Goal: Task Accomplishment & Management: Use online tool/utility

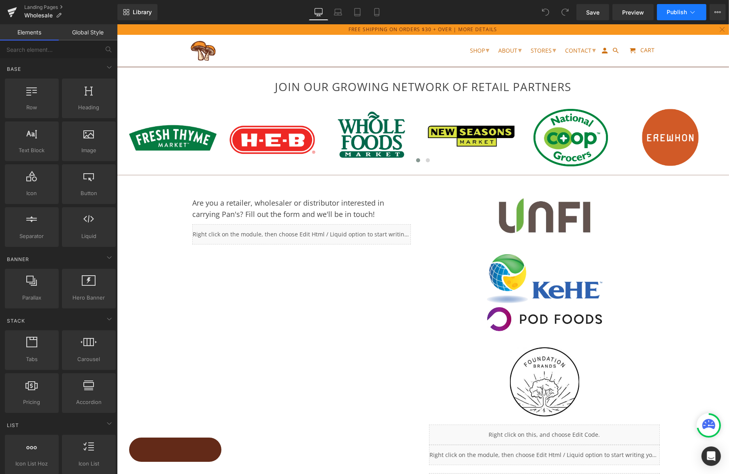
click at [688, 14] on icon at bounding box center [692, 12] width 8 height 8
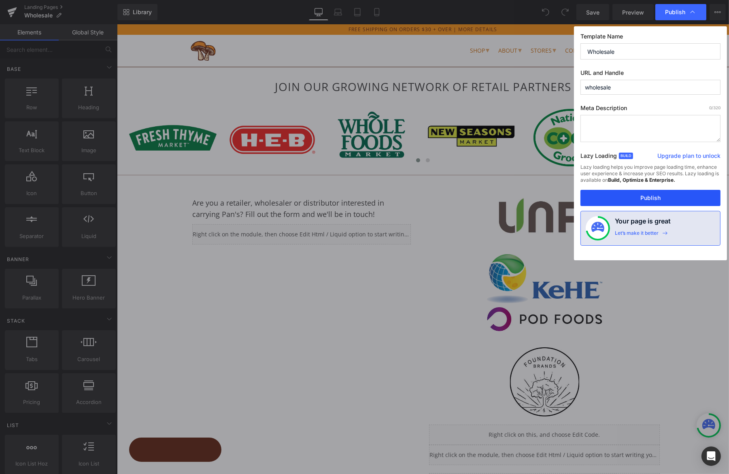
click at [673, 197] on button "Publish" at bounding box center [650, 198] width 140 height 16
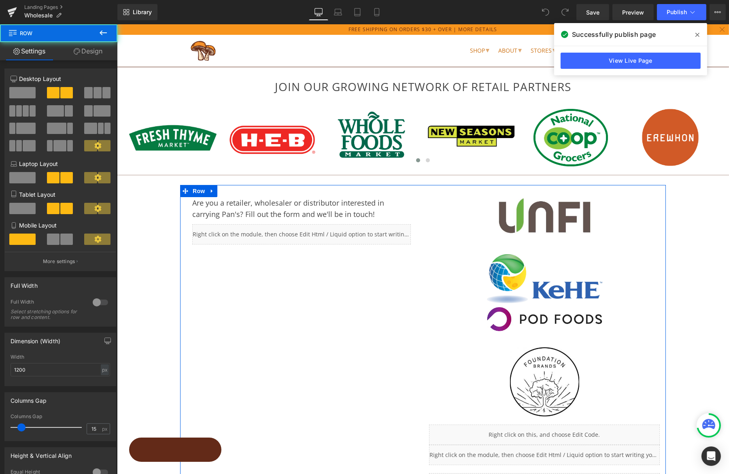
drag, startPoint x: 346, startPoint y: 277, endPoint x: 354, endPoint y: 180, distance: 97.4
click at [347, 277] on div "Are you a retailer, wholesaler or distributor interested in carrying Pan's? Fil…" at bounding box center [422, 341] width 485 height 313
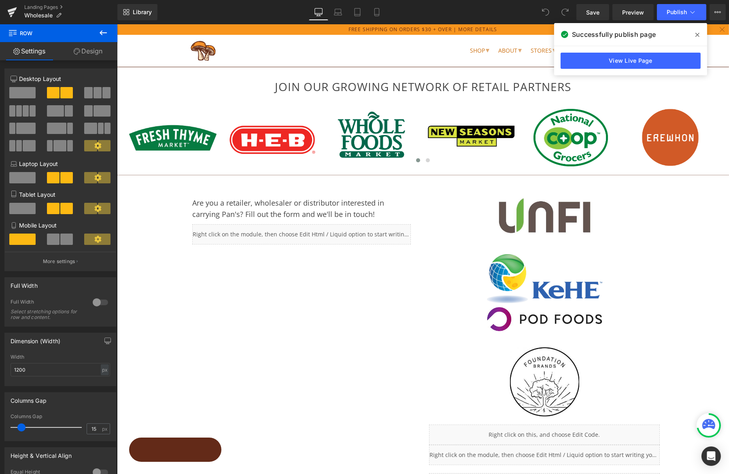
click at [105, 32] on icon at bounding box center [103, 33] width 10 height 10
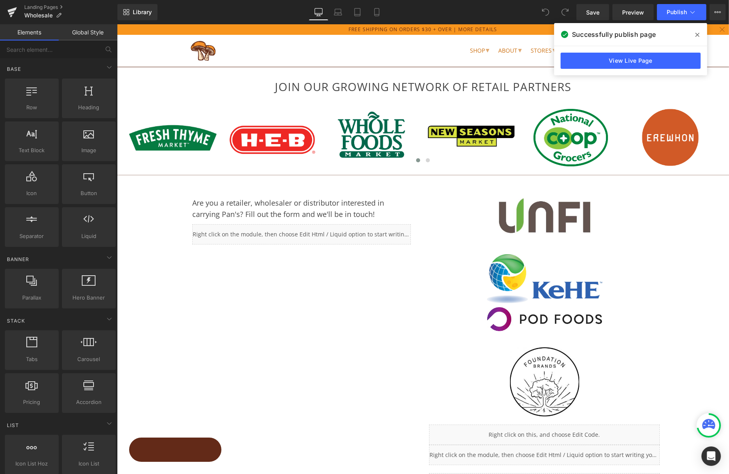
click at [697, 33] on icon at bounding box center [697, 35] width 4 height 6
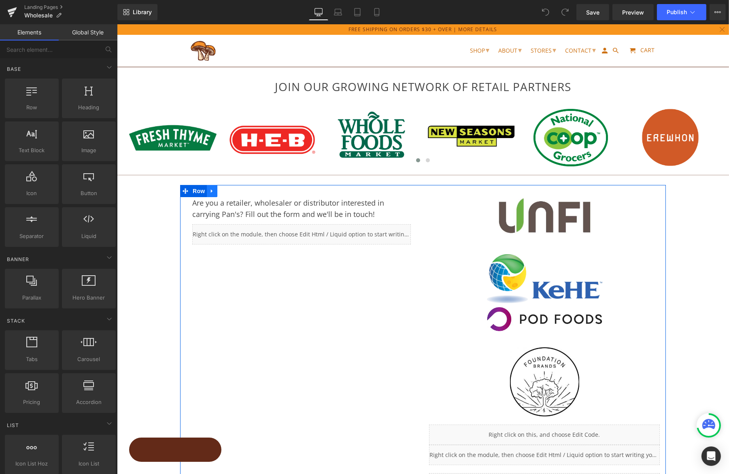
click at [210, 190] on icon at bounding box center [211, 191] width 2 height 4
click at [220, 189] on icon at bounding box center [222, 191] width 6 height 6
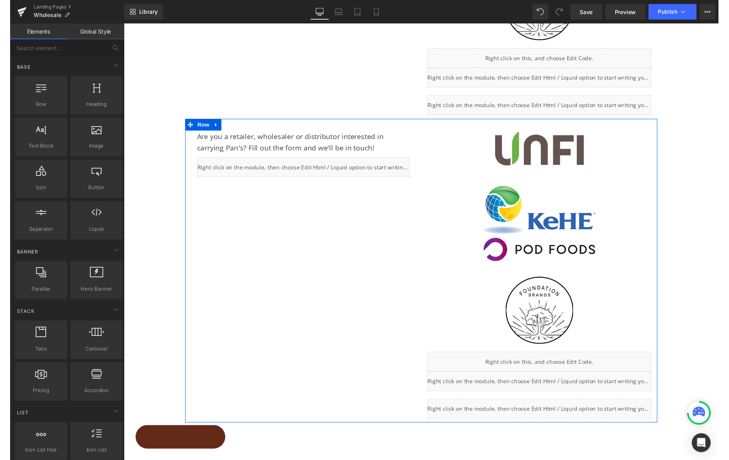
scroll to position [369, 0]
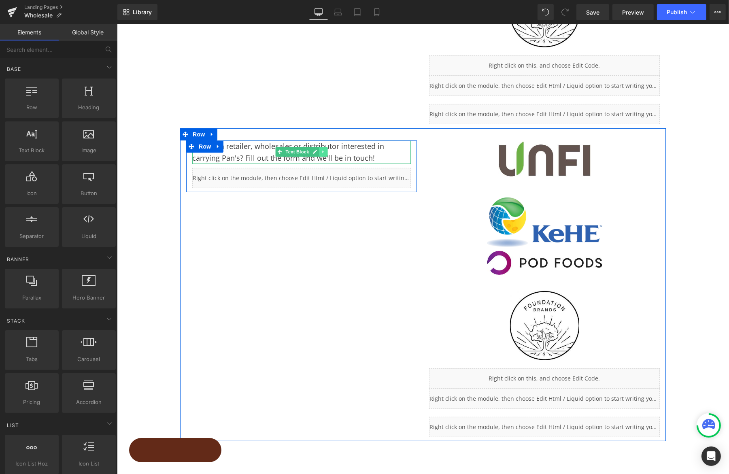
click at [320, 150] on icon at bounding box center [322, 151] width 4 height 5
click at [326, 150] on icon at bounding box center [327, 152] width 4 height 4
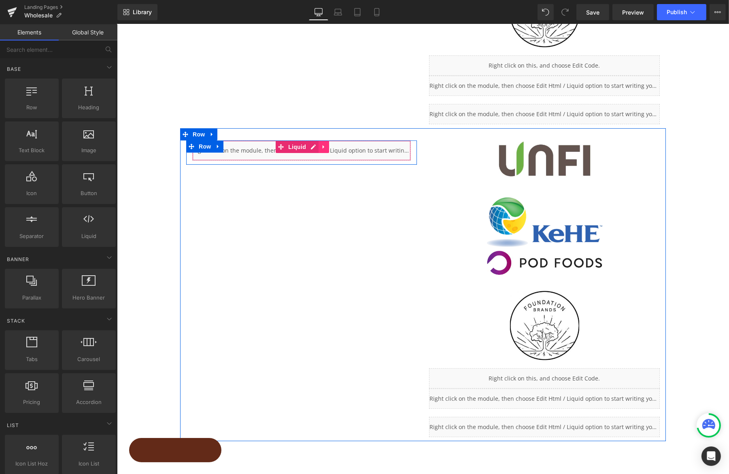
click at [322, 146] on icon at bounding box center [323, 147] width 6 height 6
click at [327, 145] on icon at bounding box center [329, 147] width 6 height 6
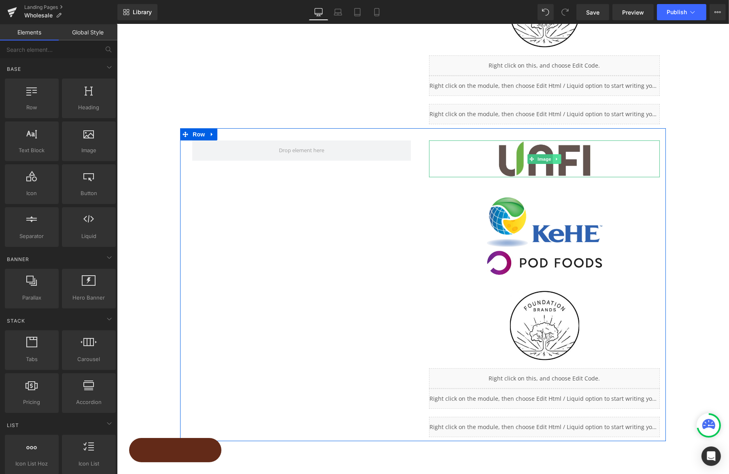
click at [555, 157] on icon at bounding box center [556, 159] width 4 height 5
click at [562, 157] on link at bounding box center [560, 159] width 8 height 10
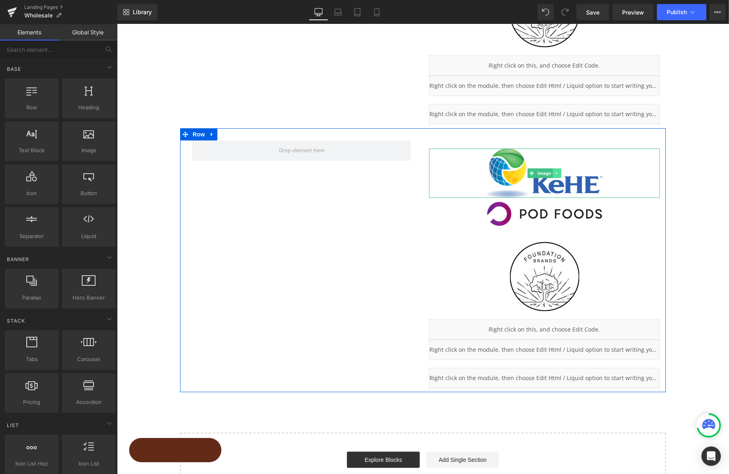
click at [555, 172] on icon at bounding box center [555, 173] width 1 height 3
click at [560, 172] on icon at bounding box center [560, 173] width 4 height 4
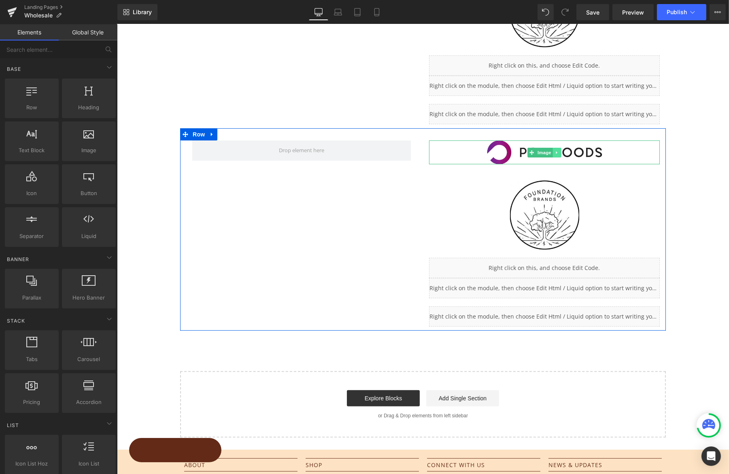
click at [557, 151] on link at bounding box center [556, 153] width 8 height 10
click at [560, 150] on icon at bounding box center [560, 152] width 4 height 5
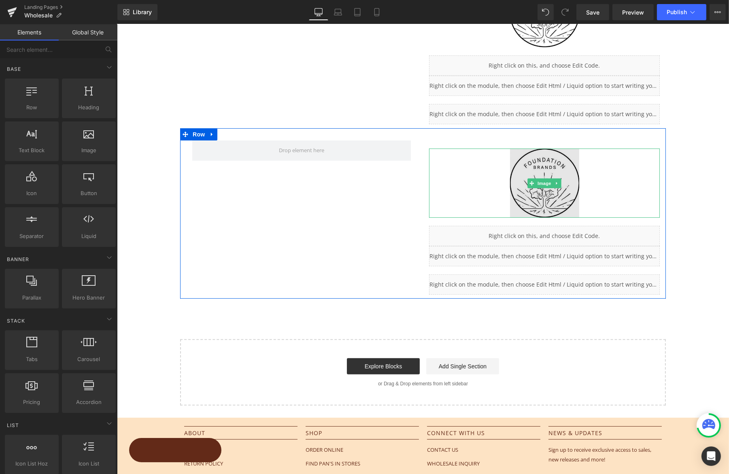
click at [555, 153] on img at bounding box center [543, 182] width 69 height 69
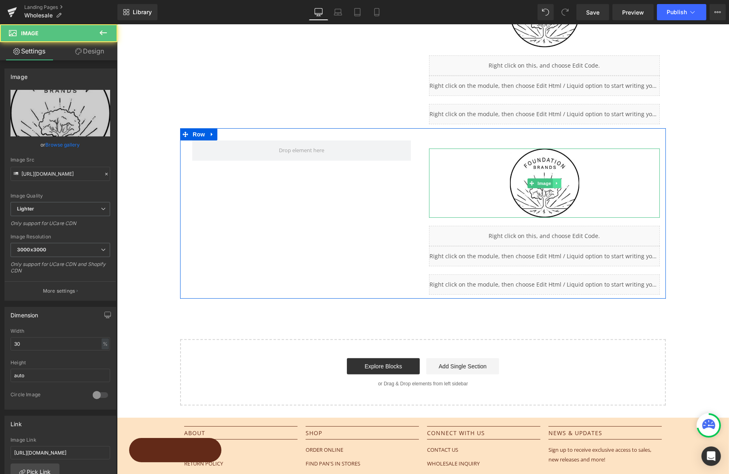
click at [554, 179] on link at bounding box center [556, 183] width 8 height 10
click at [560, 182] on icon at bounding box center [560, 183] width 4 height 4
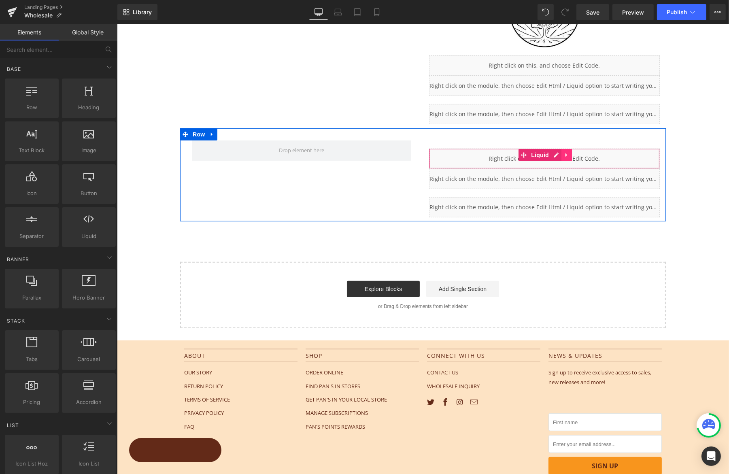
click at [564, 153] on icon at bounding box center [566, 155] width 6 height 6
click at [568, 154] on icon at bounding box center [571, 155] width 6 height 6
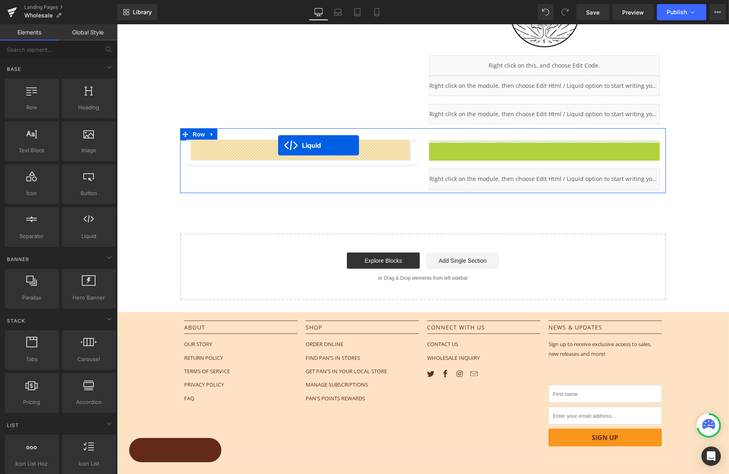
drag, startPoint x: 521, startPoint y: 145, endPoint x: 278, endPoint y: 145, distance: 243.1
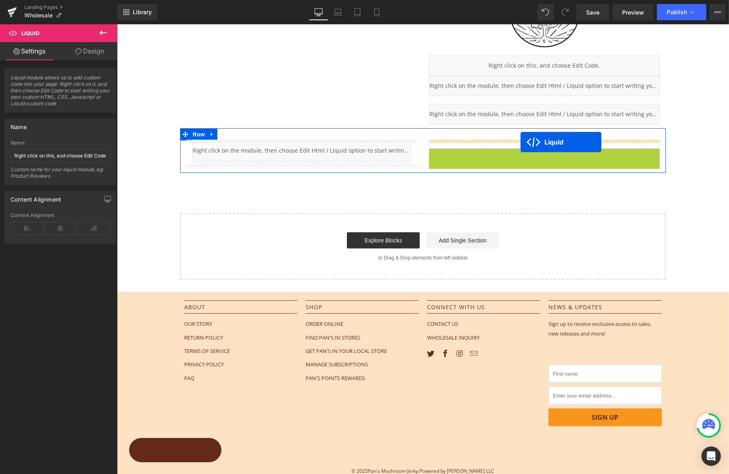
drag, startPoint x: 521, startPoint y: 153, endPoint x: 520, endPoint y: 142, distance: 11.4
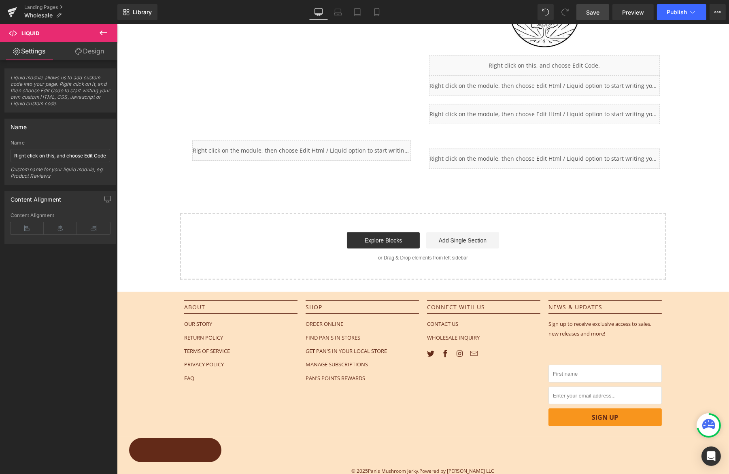
click at [599, 12] on span "Save" at bounding box center [592, 12] width 13 height 8
click at [636, 11] on span "Preview" at bounding box center [633, 12] width 22 height 8
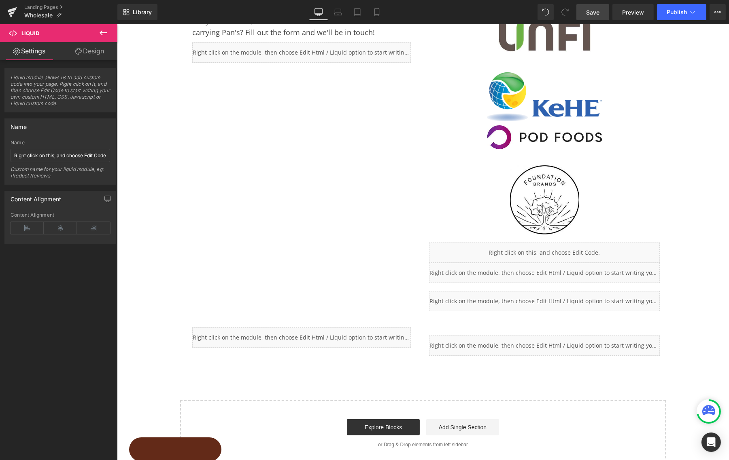
scroll to position [213, 0]
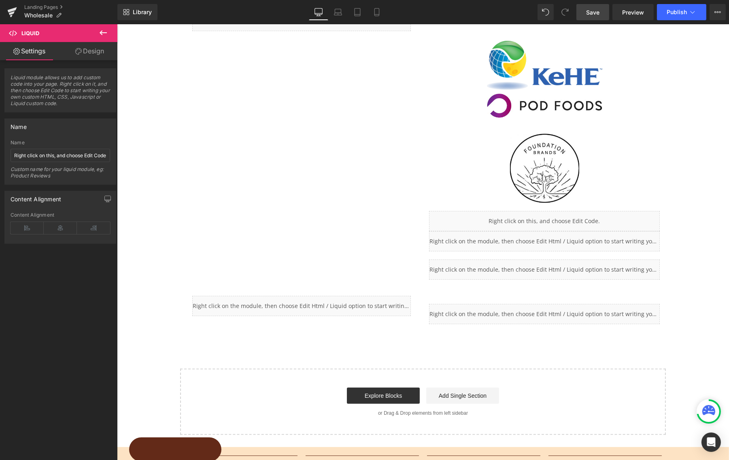
click at [462, 252] on div "Liquid" at bounding box center [543, 241] width 231 height 20
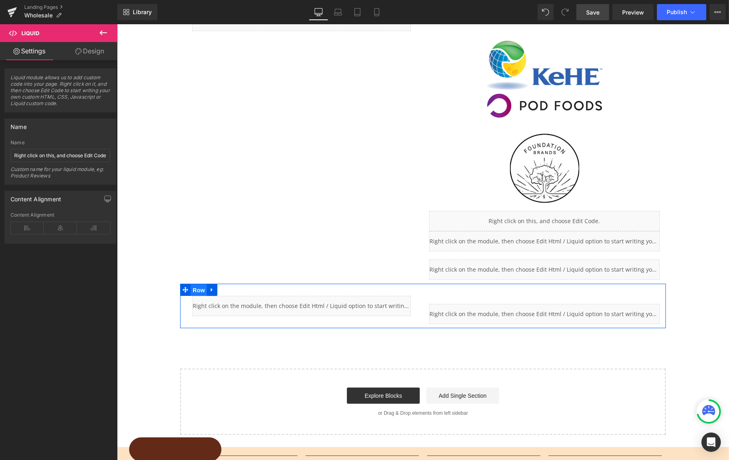
click at [196, 290] on span "Row" at bounding box center [198, 290] width 16 height 12
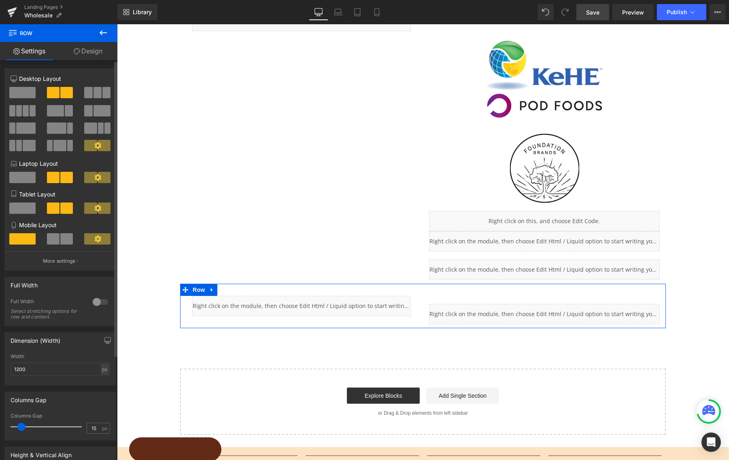
click at [103, 93] on span at bounding box center [106, 92] width 8 height 11
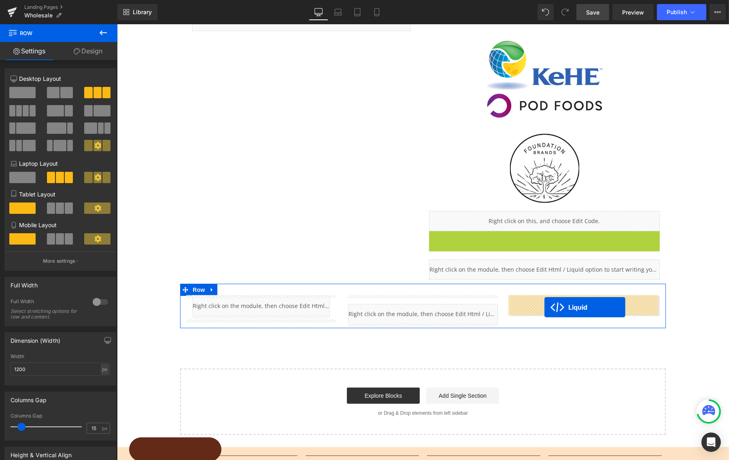
drag, startPoint x: 523, startPoint y: 237, endPoint x: 544, endPoint y: 307, distance: 73.5
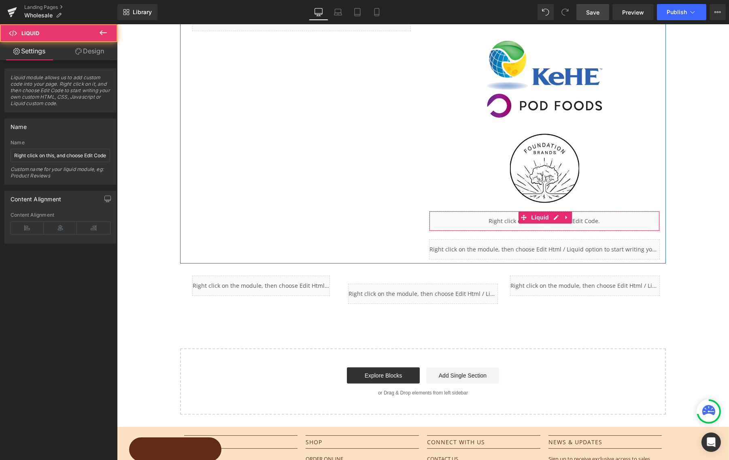
click at [572, 220] on div "Liquid" at bounding box center [543, 221] width 231 height 20
click at [553, 218] on div "Liquid" at bounding box center [543, 221] width 231 height 20
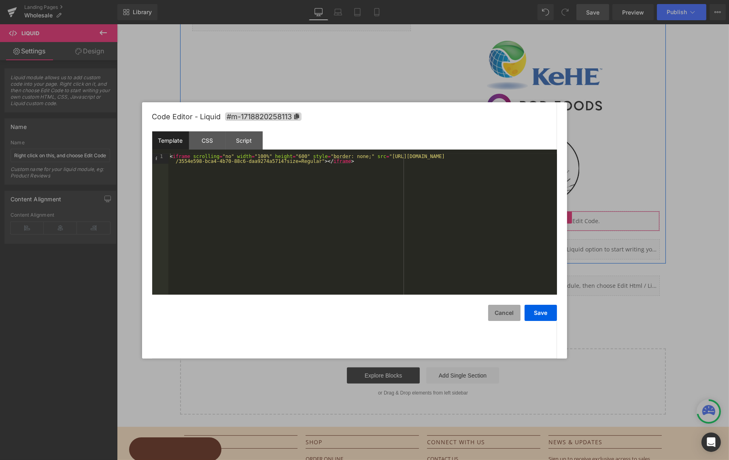
click at [506, 318] on button "Cancel" at bounding box center [504, 313] width 32 height 16
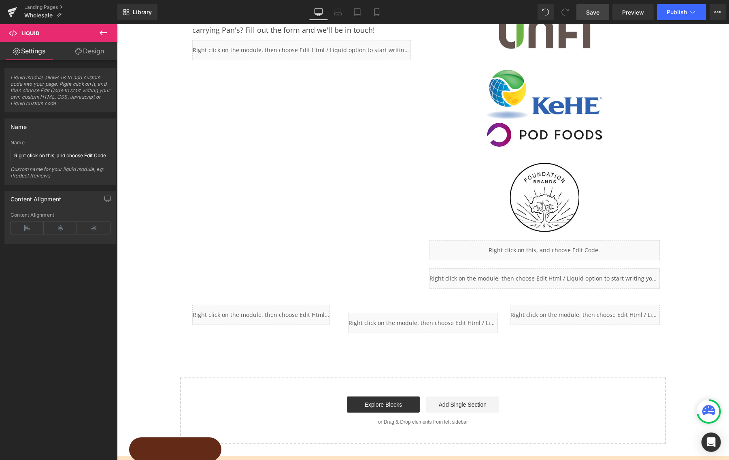
scroll to position [192, 0]
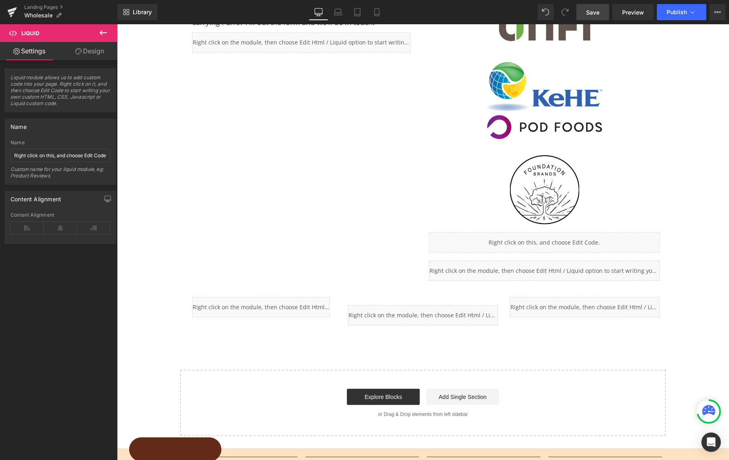
click at [593, 12] on span "Save" at bounding box center [592, 12] width 13 height 8
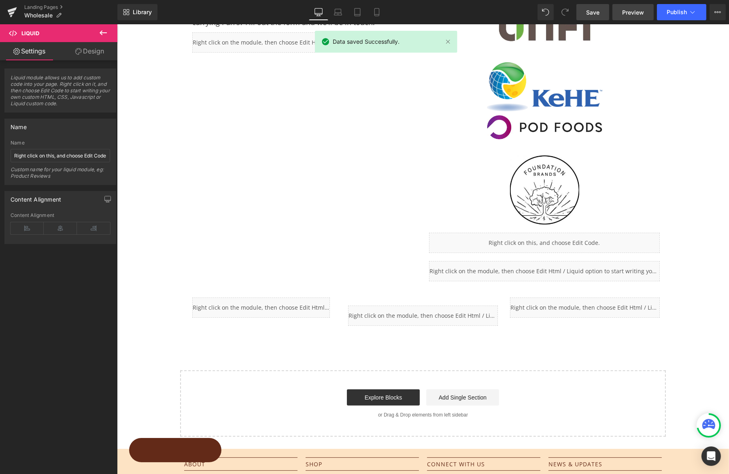
click at [645, 18] on link "Preview" at bounding box center [632, 12] width 41 height 16
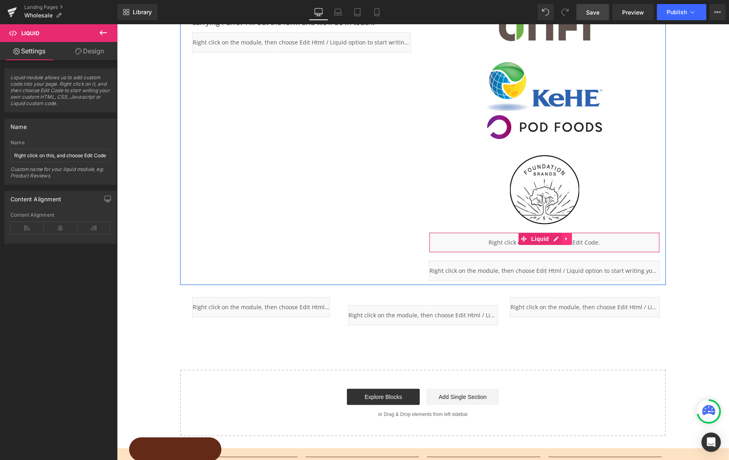
click at [566, 238] on icon at bounding box center [566, 239] width 6 height 6
click at [569, 238] on icon at bounding box center [571, 239] width 6 height 6
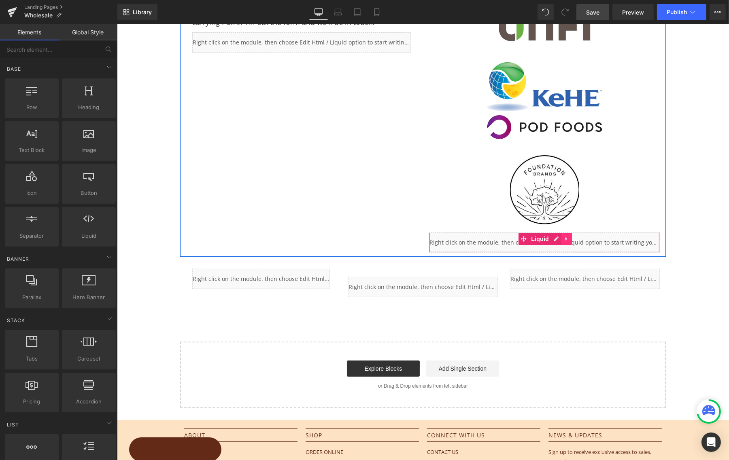
click at [565, 238] on icon at bounding box center [566, 239] width 6 height 6
click at [569, 239] on icon at bounding box center [571, 239] width 6 height 6
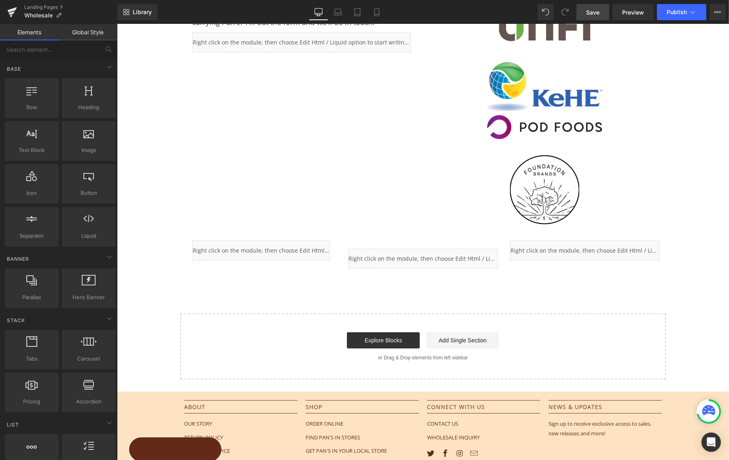
click at [591, 15] on span "Save" at bounding box center [592, 12] width 13 height 8
click at [633, 14] on span "Preview" at bounding box center [633, 12] width 22 height 8
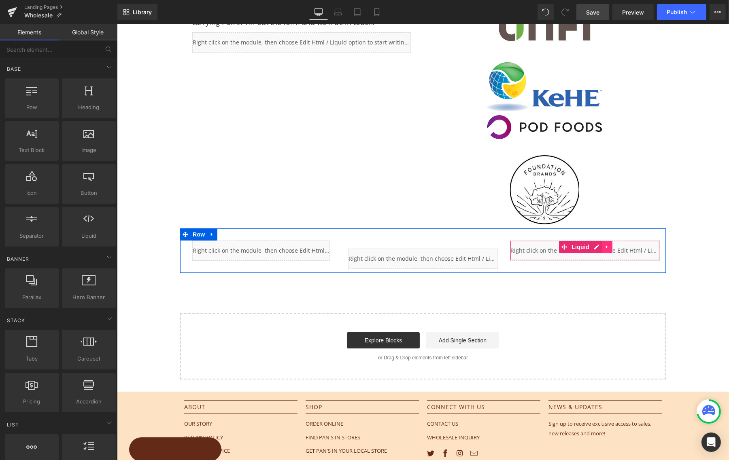
click at [605, 249] on icon at bounding box center [607, 247] width 6 height 6
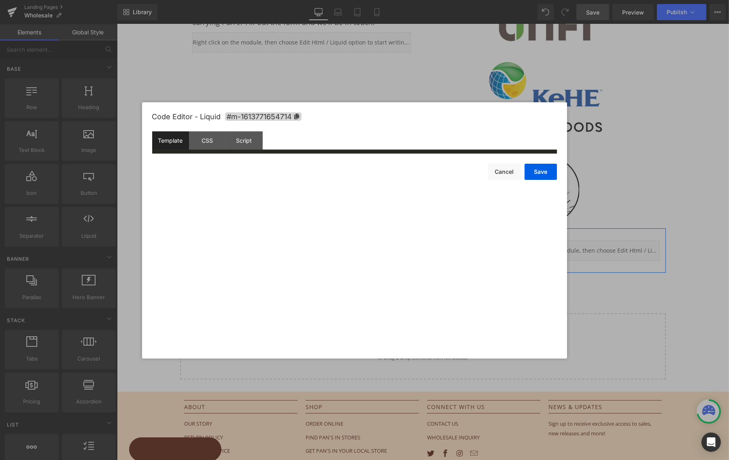
click at [577, 247] on div "Liquid" at bounding box center [584, 251] width 150 height 20
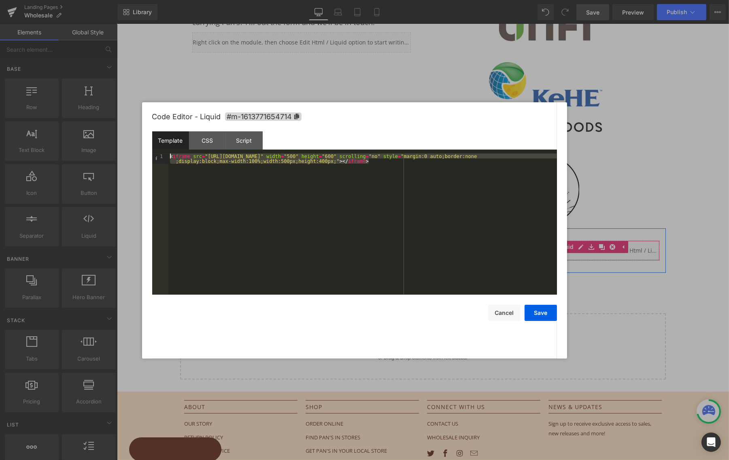
drag, startPoint x: 387, startPoint y: 165, endPoint x: 150, endPoint y: 139, distance: 239.0
click at [150, 139] on div "Code Editor - Liquid #m-1613771654714 Template CSS Script Data 1 < iframe src =…" at bounding box center [354, 230] width 425 height 256
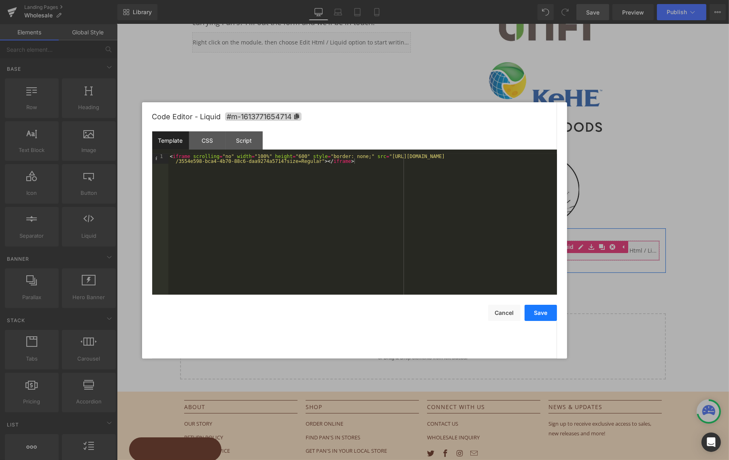
click at [538, 305] on button "Save" at bounding box center [540, 313] width 32 height 16
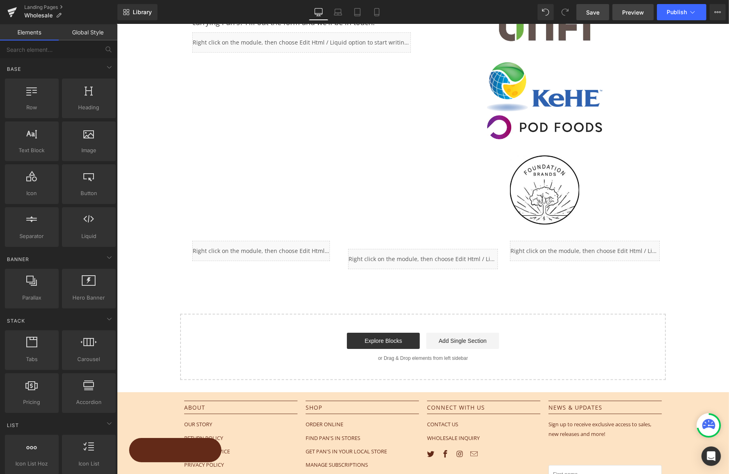
click at [628, 9] on span "Preview" at bounding box center [633, 12] width 22 height 8
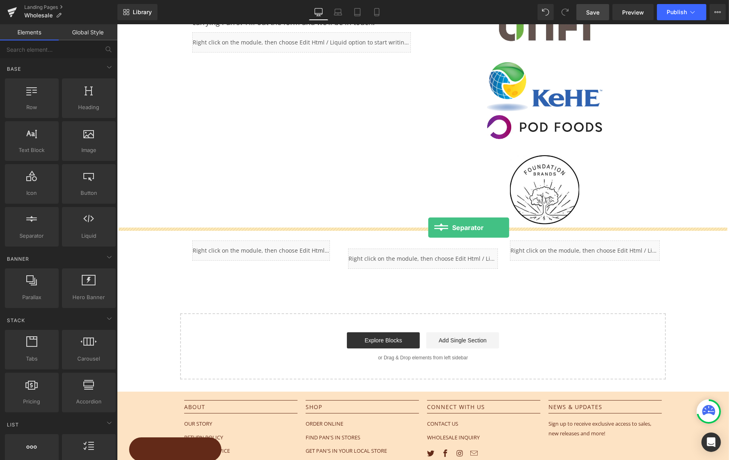
drag, startPoint x: 150, startPoint y: 249, endPoint x: 428, endPoint y: 228, distance: 278.3
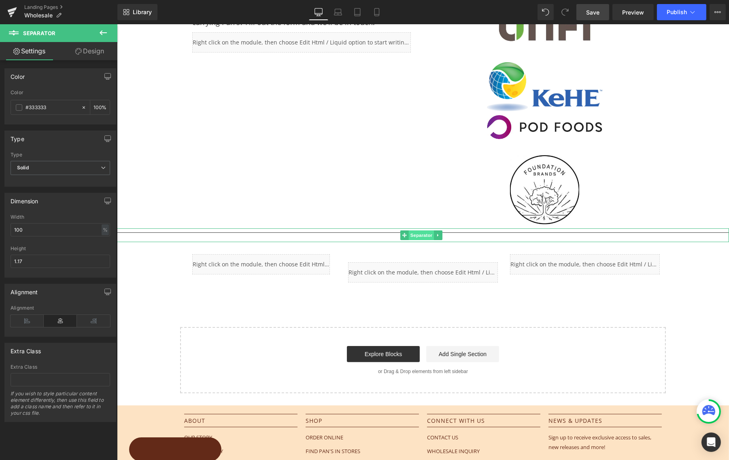
click at [419, 233] on span "Separator" at bounding box center [420, 236] width 25 height 10
drag, startPoint x: 52, startPoint y: 106, endPoint x: 28, endPoint y: 107, distance: 24.3
click at [28, 107] on input "#333333" at bounding box center [51, 107] width 52 height 9
click at [416, 233] on span "Separator" at bounding box center [420, 236] width 25 height 10
click at [53, 106] on input "#333333" at bounding box center [51, 107] width 52 height 9
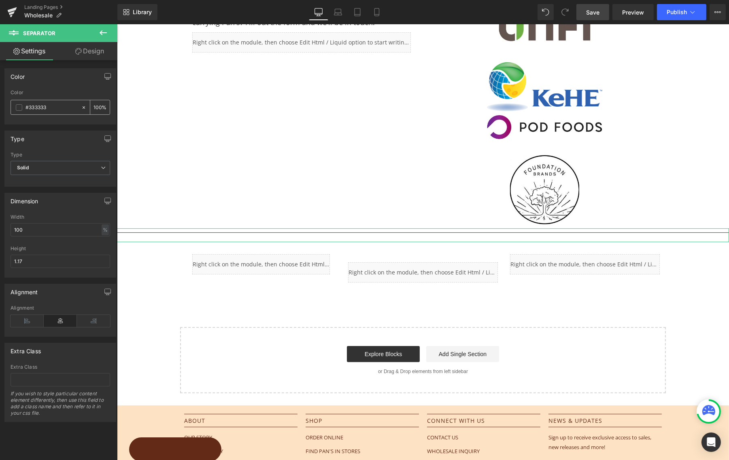
drag, startPoint x: 52, startPoint y: 106, endPoint x: 28, endPoint y: 110, distance: 24.1
click at [28, 110] on input "#333333" at bounding box center [51, 107] width 52 height 9
type input "#6"
type input "0"
type input "#632"
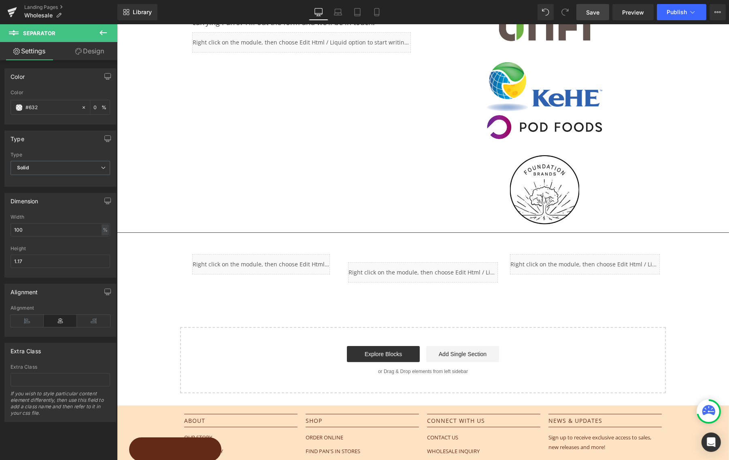
type input "100"
type input "#632a"
type input "67"
type input "#632a12"
type input "100"
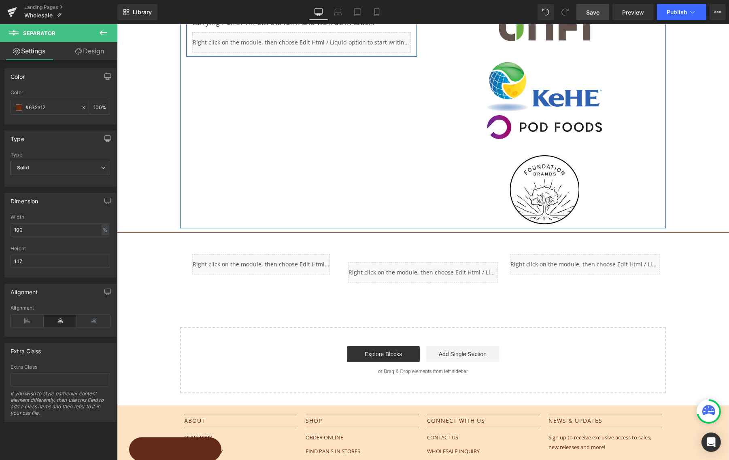
type input "#632a1"
type input "0"
type input "#632a18"
type input "100"
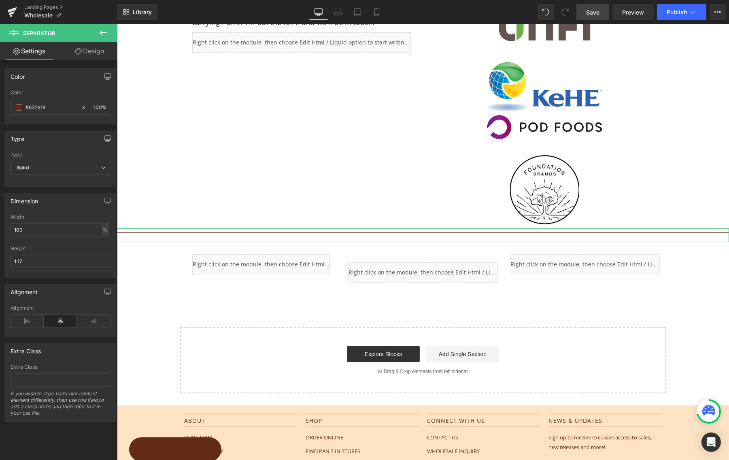
type input "#632a18"
click at [101, 50] on link "Design" at bounding box center [89, 51] width 59 height 18
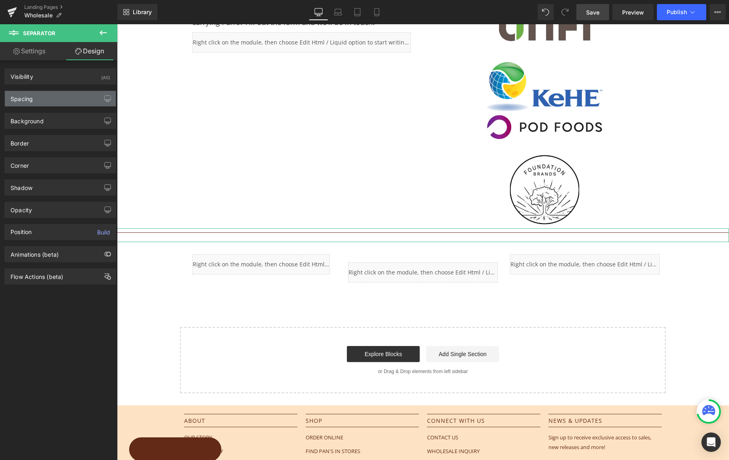
click at [34, 103] on div "Spacing" at bounding box center [60, 98] width 111 height 15
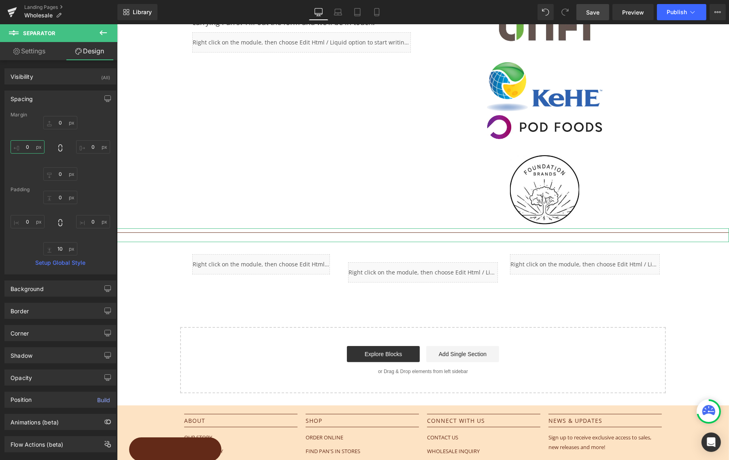
click at [25, 150] on input "0" at bounding box center [28, 146] width 34 height 13
type input "50"
drag, startPoint x: 87, startPoint y: 146, endPoint x: 106, endPoint y: 149, distance: 18.4
click at [88, 146] on input "0" at bounding box center [93, 146] width 34 height 13
type input "50"
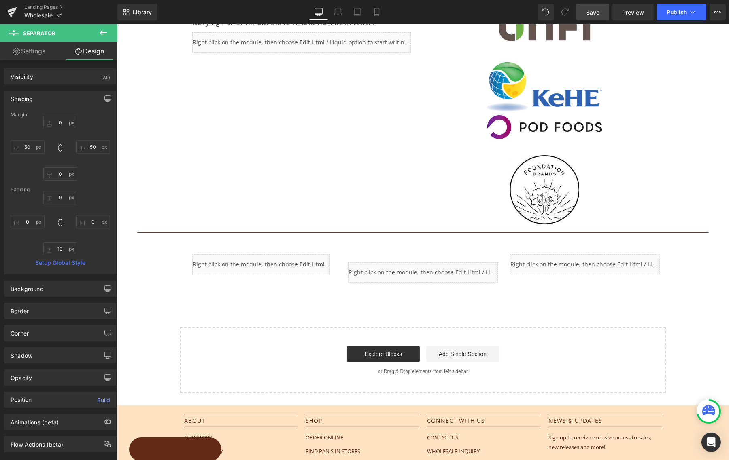
click at [599, 13] on span "Save" at bounding box center [592, 12] width 13 height 8
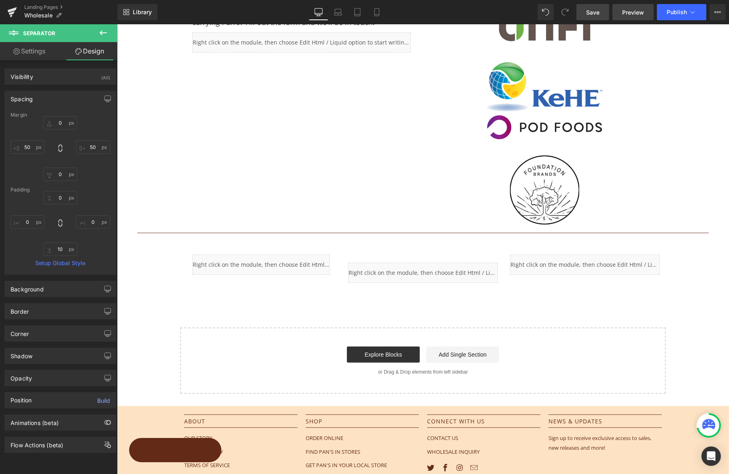
click at [642, 13] on span "Preview" at bounding box center [633, 12] width 22 height 8
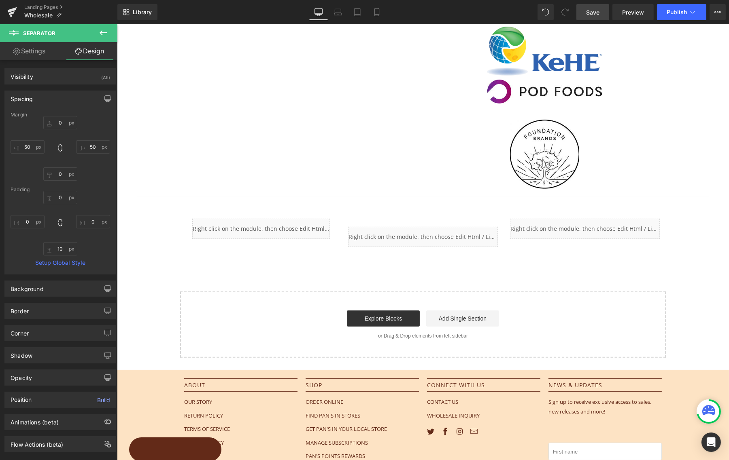
scroll to position [163, 0]
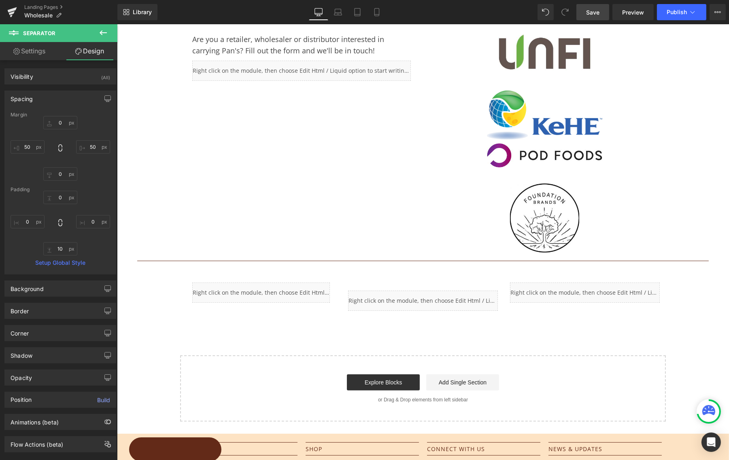
click at [104, 33] on icon at bounding box center [103, 32] width 7 height 5
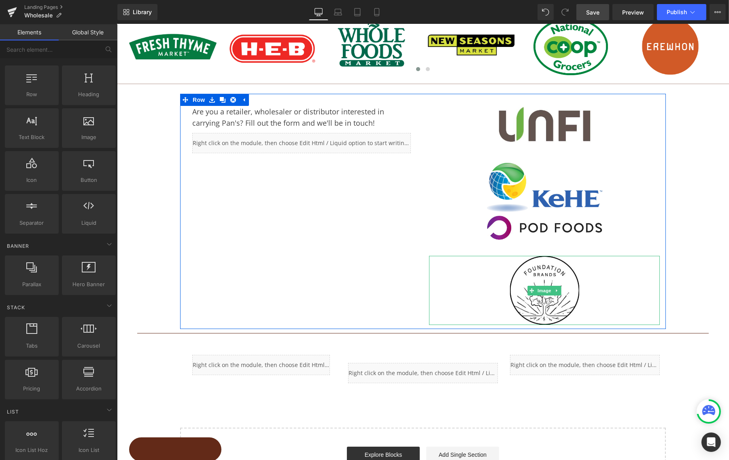
scroll to position [4, 0]
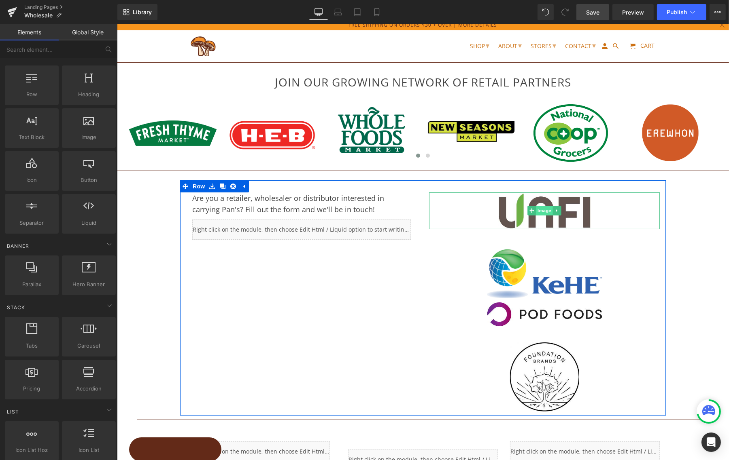
click at [543, 210] on span "Image" at bounding box center [543, 211] width 17 height 10
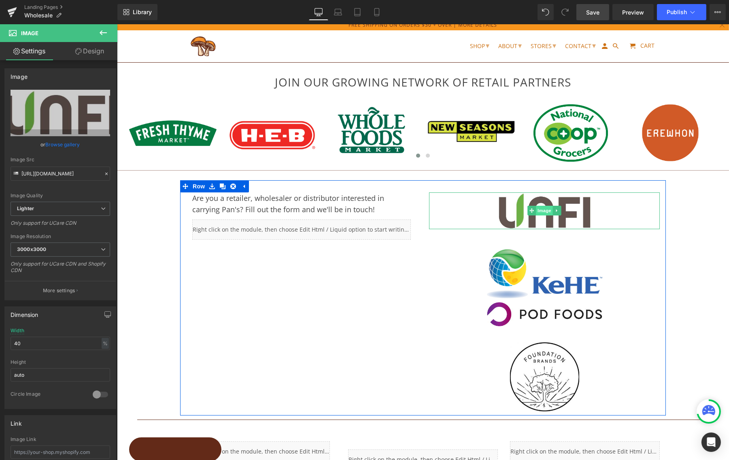
click at [540, 212] on span "Image" at bounding box center [543, 211] width 17 height 10
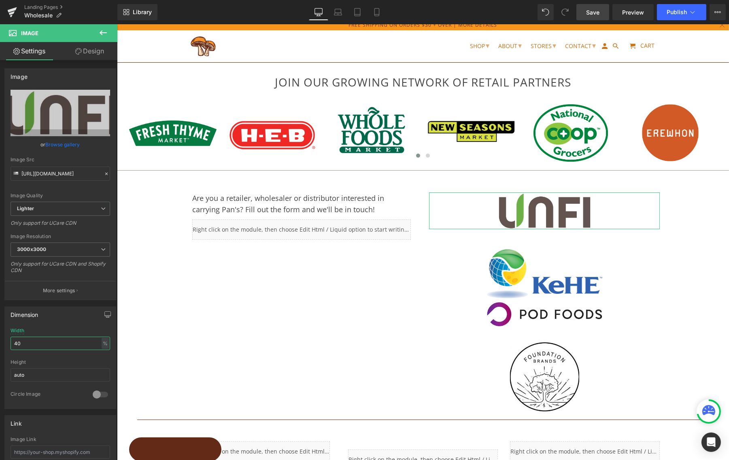
drag, startPoint x: 30, startPoint y: 337, endPoint x: -1, endPoint y: 338, distance: 30.8
click at [0, 338] on html "Image You are previewing how the will restyle your page. You can not edit Eleme…" at bounding box center [364, 230] width 729 height 460
type input "4"
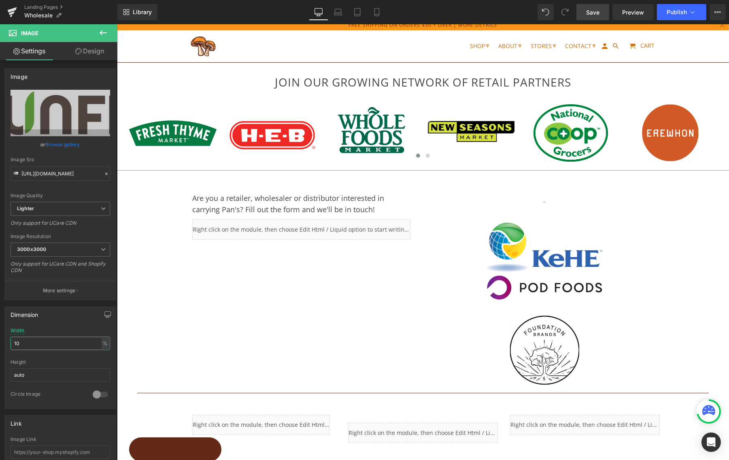
type input "100"
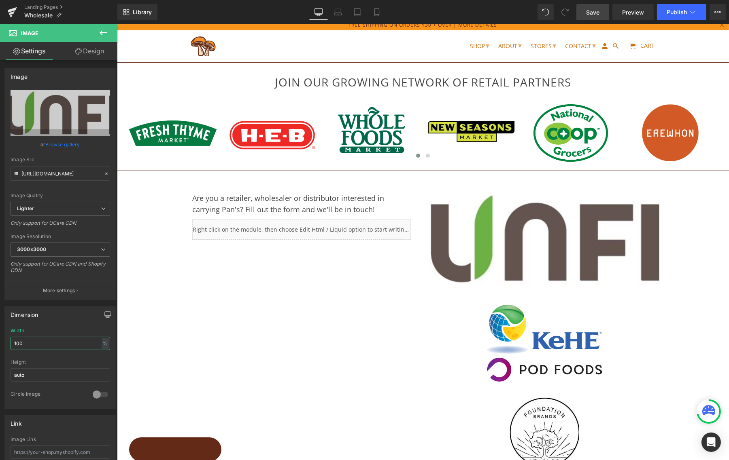
click at [0, 341] on html "Image You are previewing how the will restyle your page. You can not edit Eleme…" at bounding box center [364, 230] width 729 height 460
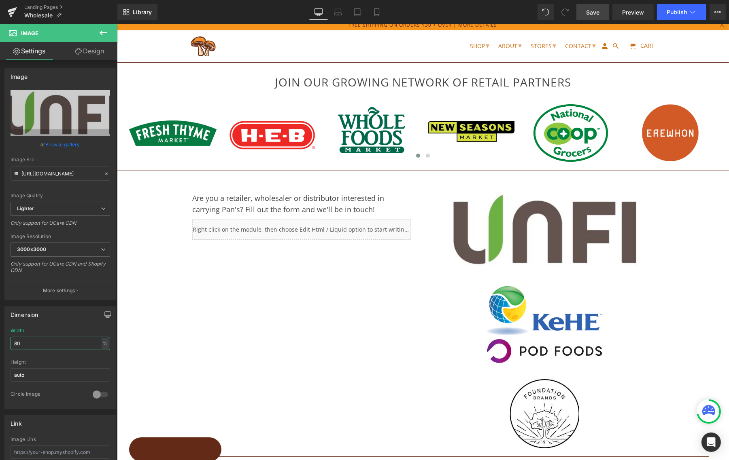
type input "8"
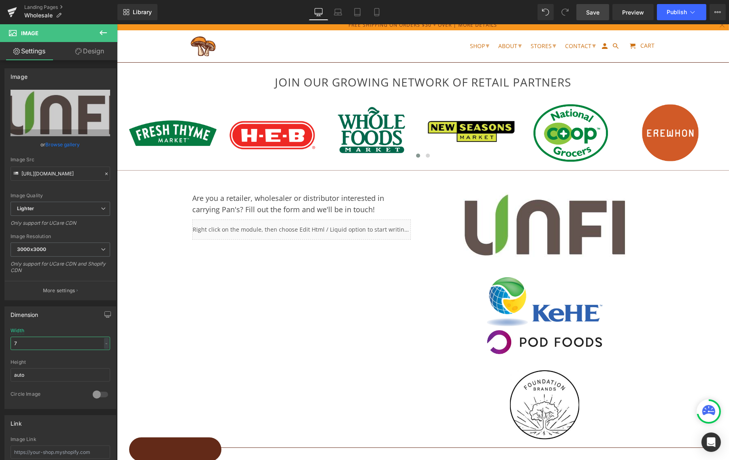
type input "70"
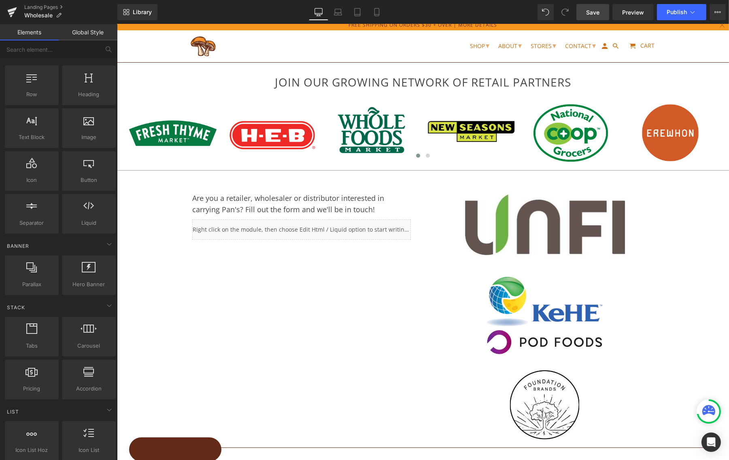
click at [142, 346] on div "JOIN OUR GROWING NETWORK OF RETAIL PARTNERS Heading Row Image Image Image Image…" at bounding box center [423, 314] width 612 height 589
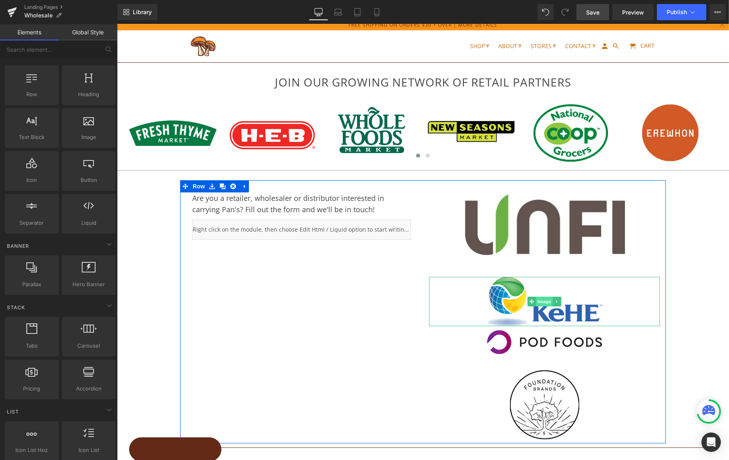
click at [543, 300] on span "Image" at bounding box center [543, 302] width 17 height 10
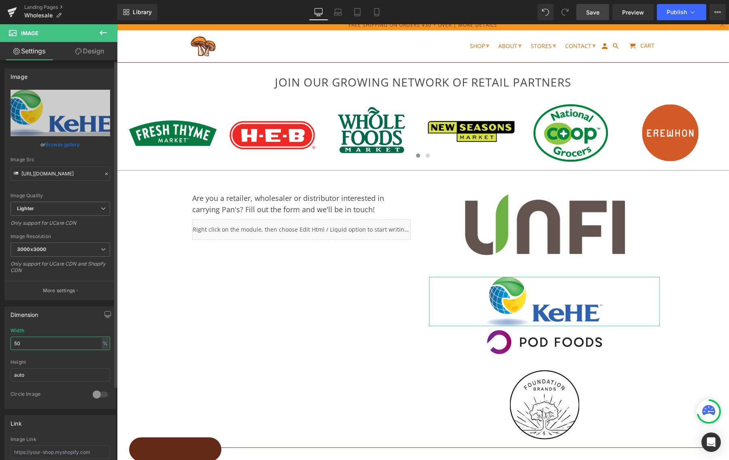
drag, startPoint x: 26, startPoint y: 339, endPoint x: 3, endPoint y: 338, distance: 23.1
click at [3, 338] on div "Dimension 50% Width 50 % % px auto Height auto 0 Circle Image" at bounding box center [60, 355] width 121 height 109
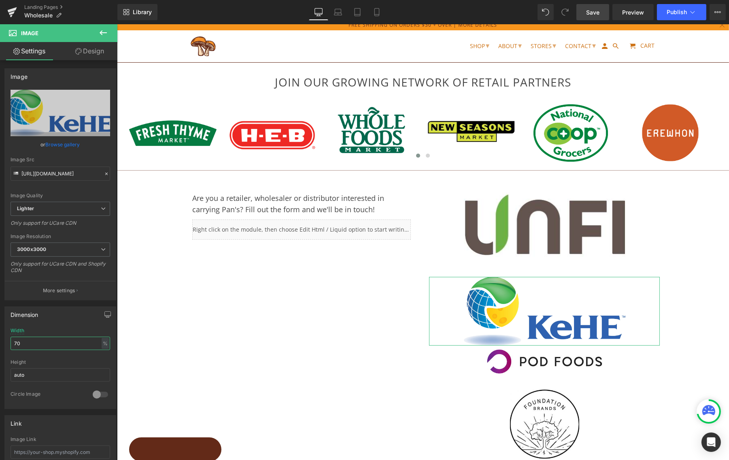
drag, startPoint x: 27, startPoint y: 343, endPoint x: -20, endPoint y: 339, distance: 47.5
click at [0, 339] on html "Image You are previewing how the will restyle your page. You can not edit Eleme…" at bounding box center [364, 230] width 729 height 460
type input "80"
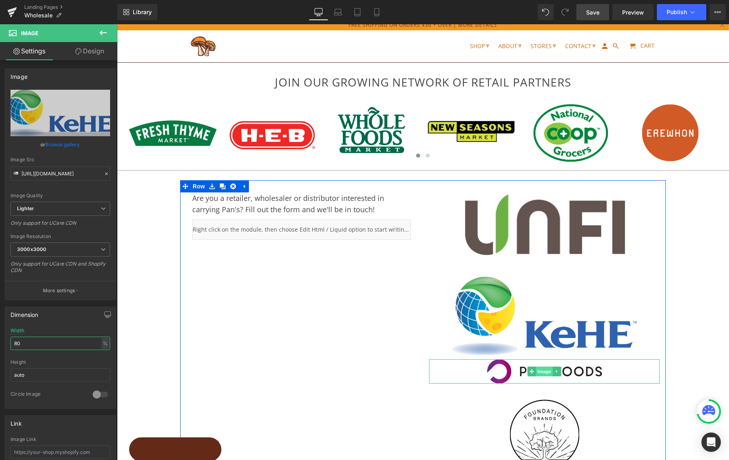
click at [544, 370] on span "Image" at bounding box center [543, 372] width 17 height 10
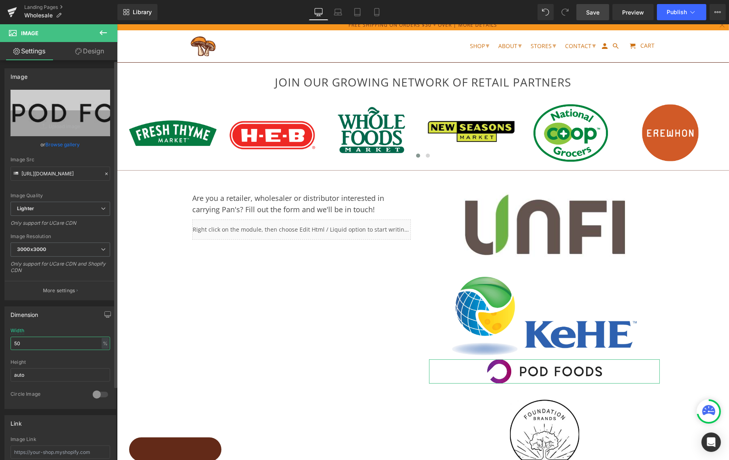
drag, startPoint x: 23, startPoint y: 341, endPoint x: 1, endPoint y: 338, distance: 22.5
click at [1, 338] on div "Dimension 50% Width 50 % % px auto Height auto 0 Circle Image" at bounding box center [60, 355] width 121 height 109
type input "80"
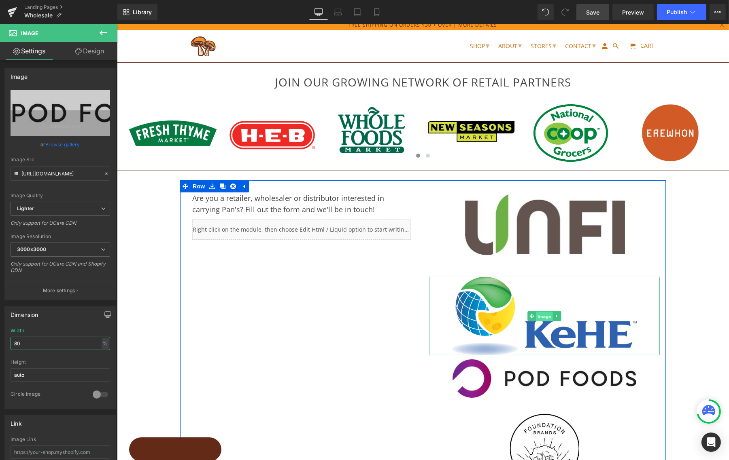
click at [539, 314] on span "Image" at bounding box center [543, 317] width 17 height 10
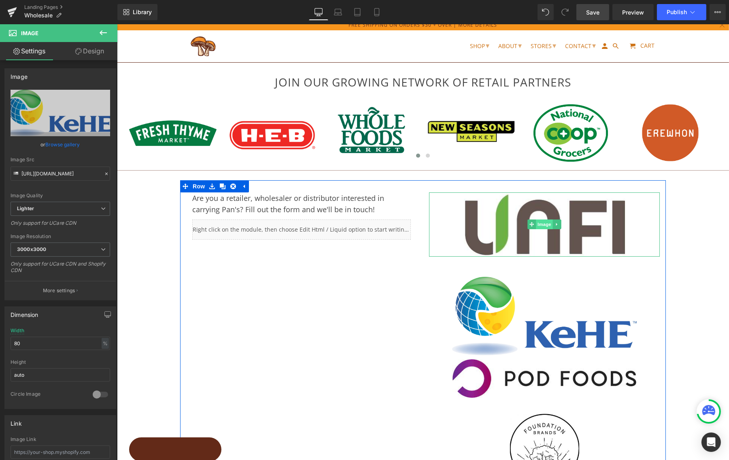
click at [542, 221] on span "Image" at bounding box center [543, 225] width 17 height 10
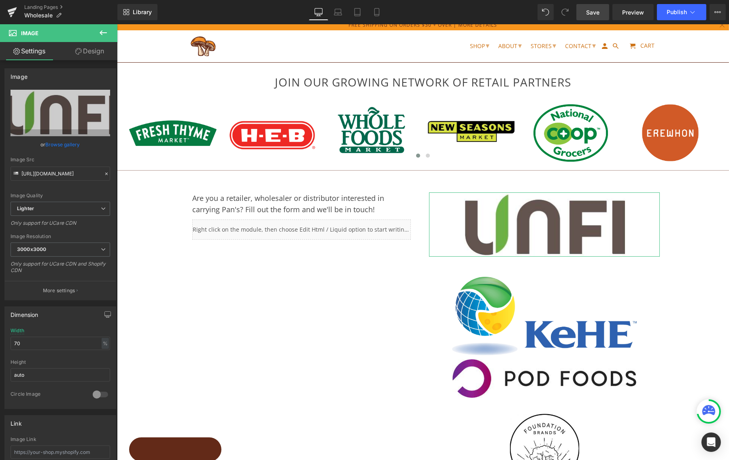
click at [93, 53] on link "Design" at bounding box center [89, 51] width 59 height 18
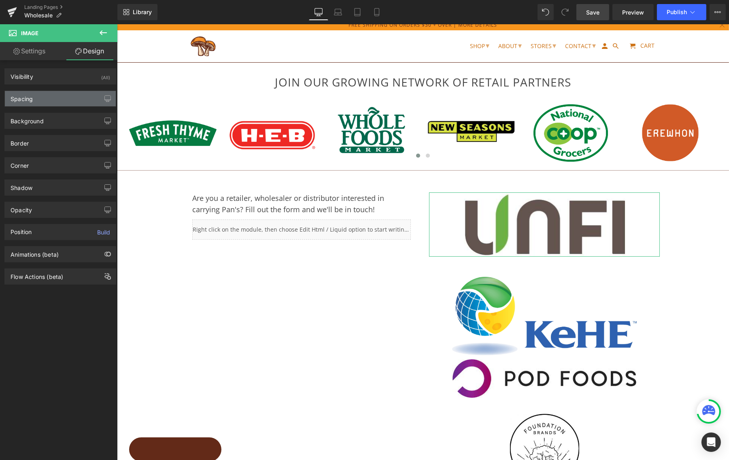
click at [23, 100] on div "Spacing" at bounding box center [22, 96] width 22 height 11
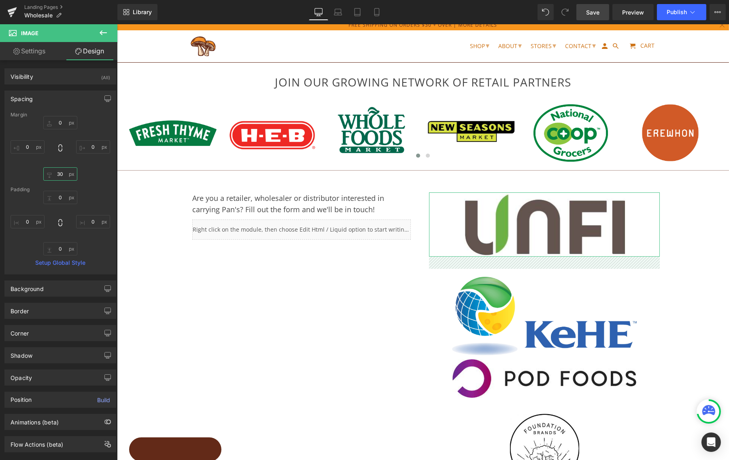
drag, startPoint x: 61, startPoint y: 174, endPoint x: 52, endPoint y: 174, distance: 9.7
click at [52, 174] on input "30" at bounding box center [60, 173] width 34 height 13
click at [59, 175] on input "30" at bounding box center [60, 173] width 34 height 13
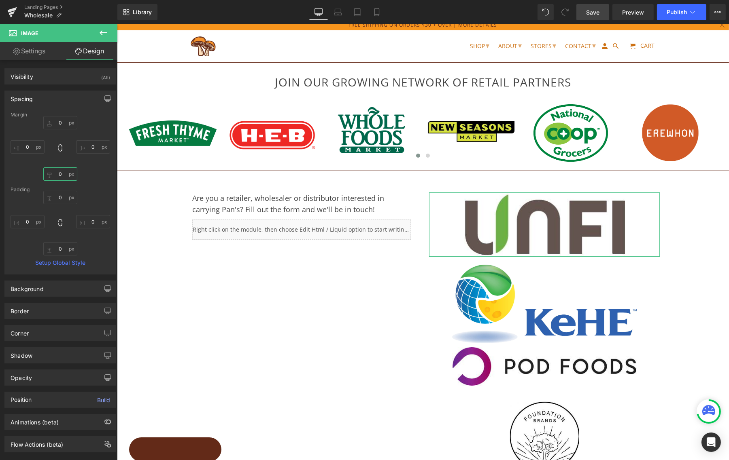
type input "50"
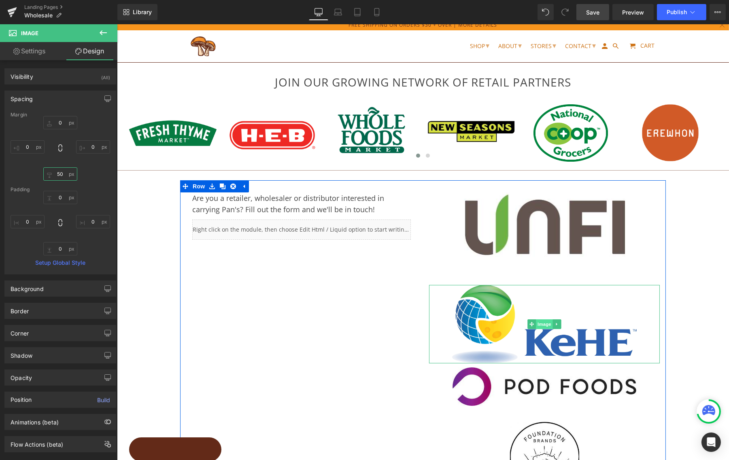
click at [542, 324] on span "Image" at bounding box center [543, 325] width 17 height 10
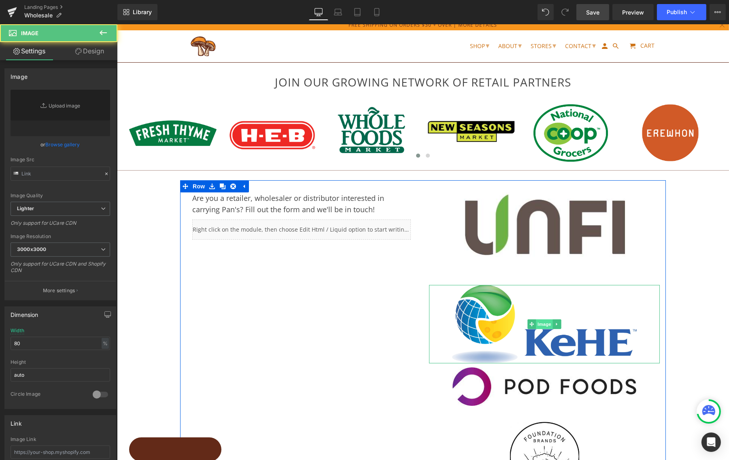
type input "[URL][DOMAIN_NAME]"
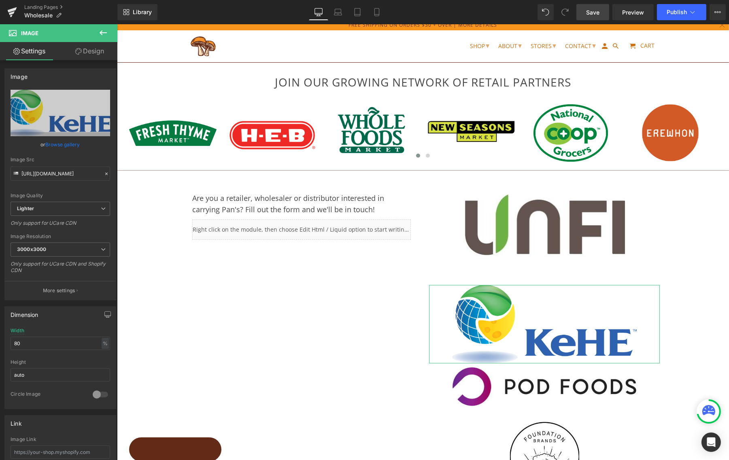
click at [87, 46] on link "Design" at bounding box center [89, 51] width 59 height 18
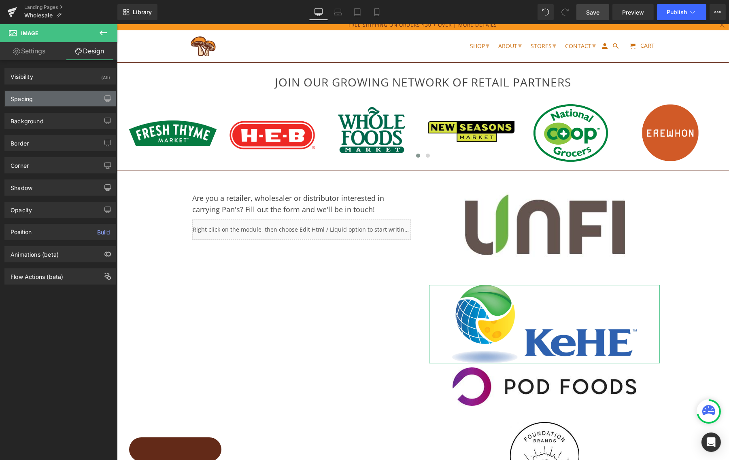
click at [36, 101] on div "Spacing" at bounding box center [60, 98] width 111 height 15
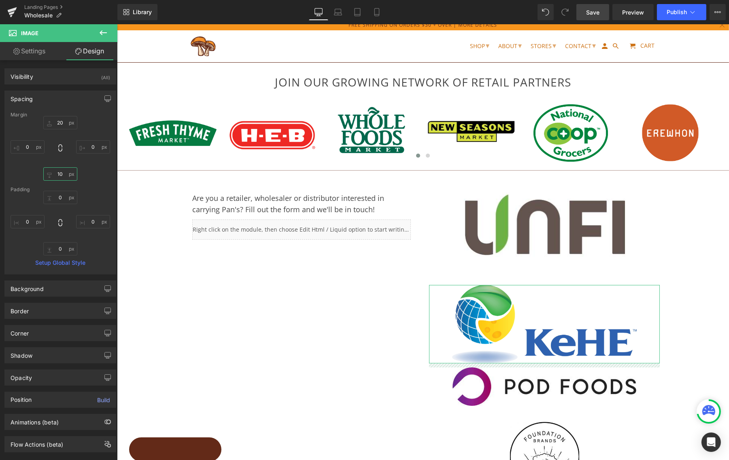
click at [56, 174] on input "10" at bounding box center [60, 173] width 34 height 13
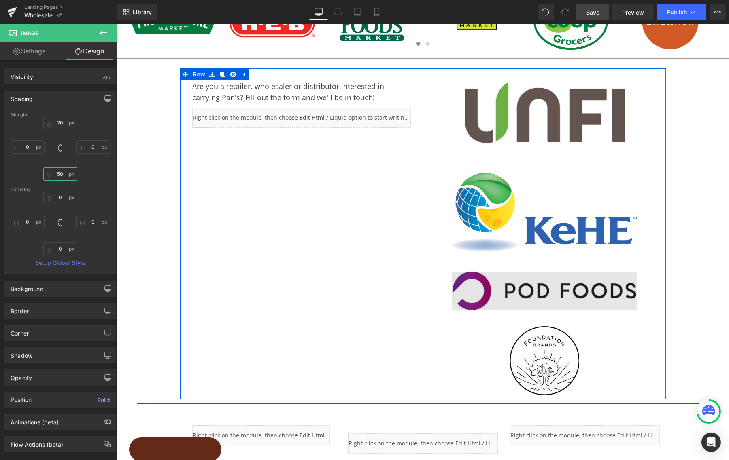
scroll to position [120, 0]
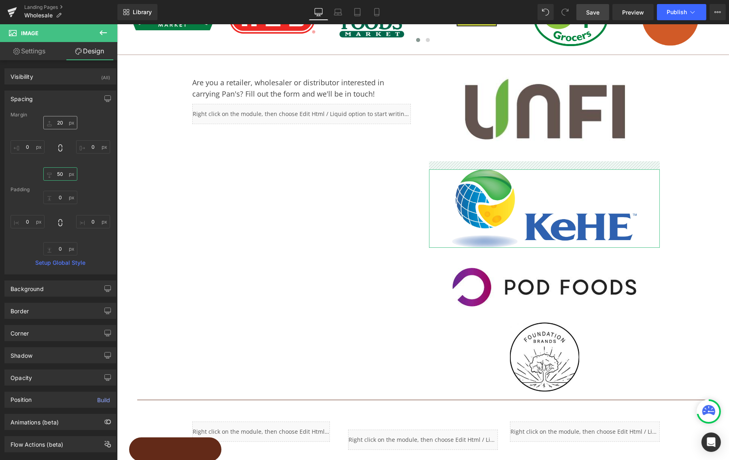
type input "50"
click at [56, 123] on input "20" at bounding box center [60, 122] width 34 height 13
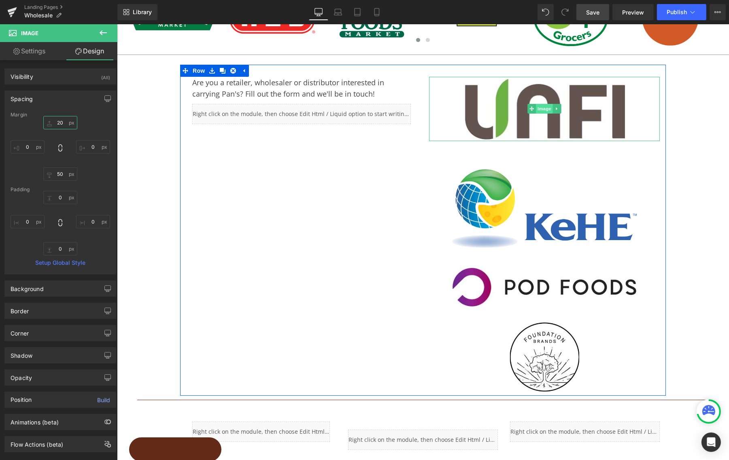
click at [543, 107] on span "Image" at bounding box center [543, 109] width 17 height 10
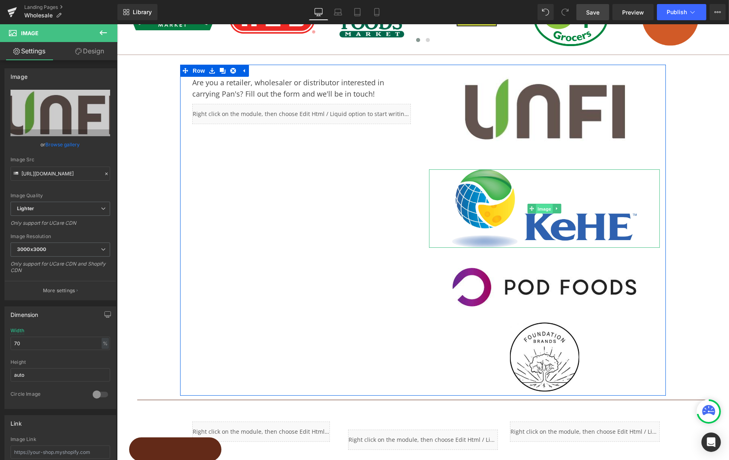
click at [543, 208] on span "Image" at bounding box center [543, 209] width 17 height 10
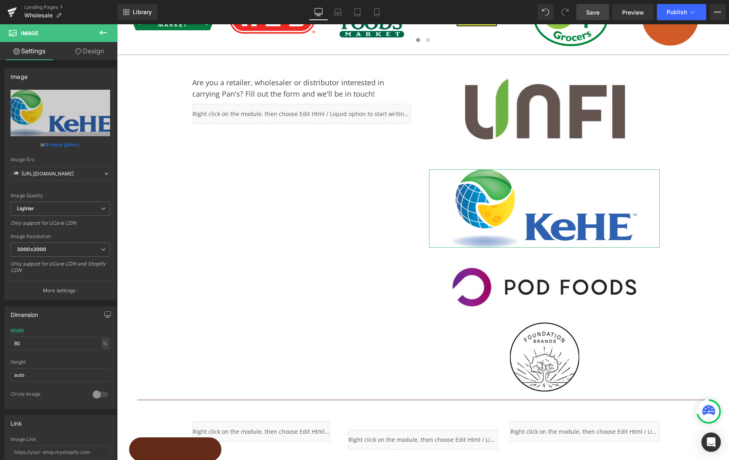
click at [91, 54] on link "Design" at bounding box center [89, 51] width 59 height 18
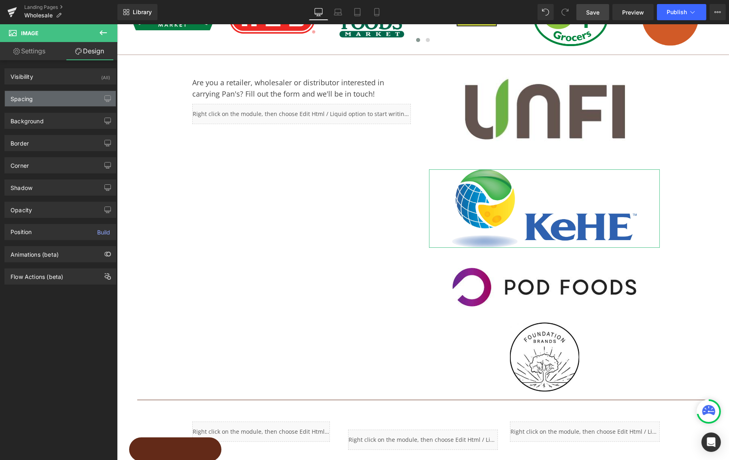
click at [28, 100] on div "Spacing" at bounding box center [22, 96] width 22 height 11
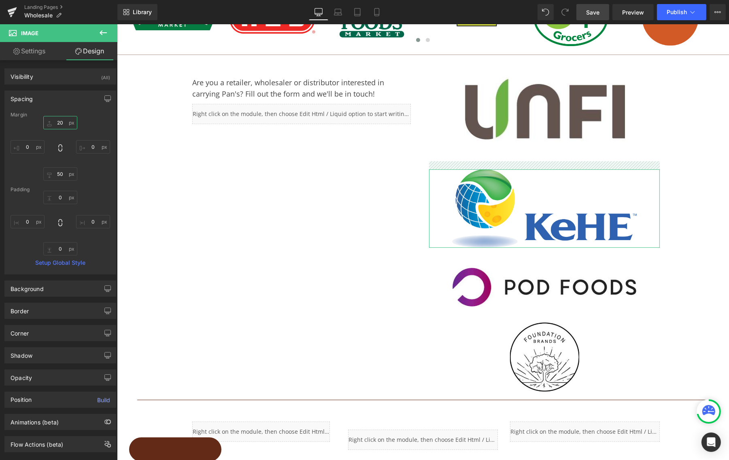
click at [60, 121] on input "20" at bounding box center [60, 122] width 34 height 13
click at [50, 122] on input "20" at bounding box center [60, 122] width 34 height 13
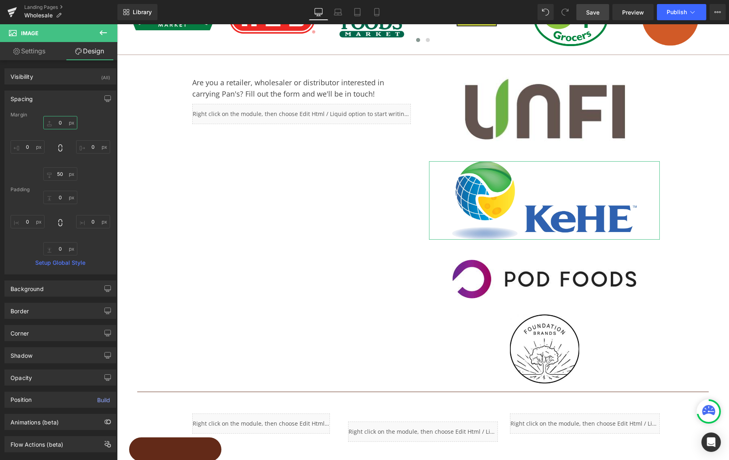
type input "0"
click at [93, 125] on div "0 0 0px 0 50px 50 0px 0" at bounding box center [61, 148] width 100 height 65
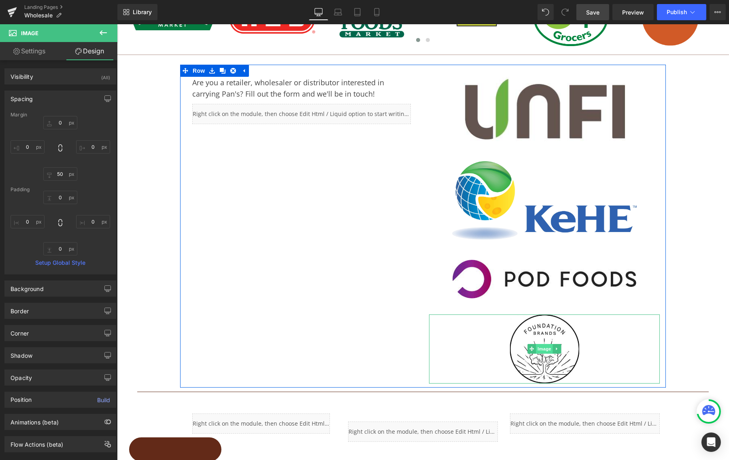
click at [541, 345] on span "Image" at bounding box center [543, 349] width 17 height 10
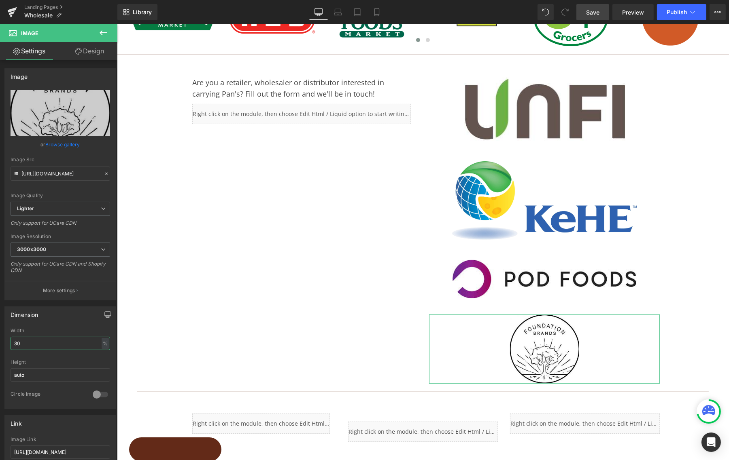
click at [0, 339] on html "Image You are previewing how the will restyle your page. You can not edit Eleme…" at bounding box center [364, 230] width 729 height 460
type input "50"
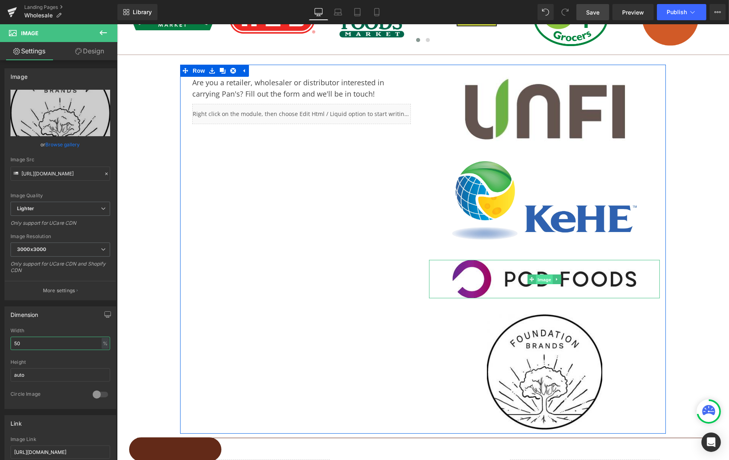
click at [549, 276] on span "Image" at bounding box center [543, 280] width 17 height 10
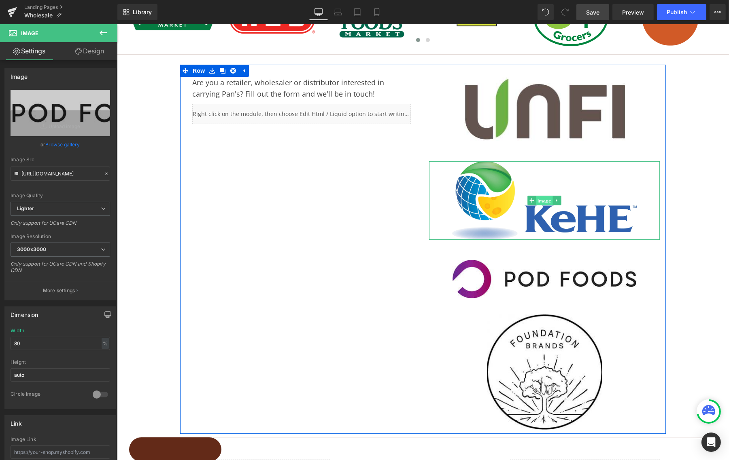
click at [542, 203] on span "Image" at bounding box center [543, 201] width 17 height 10
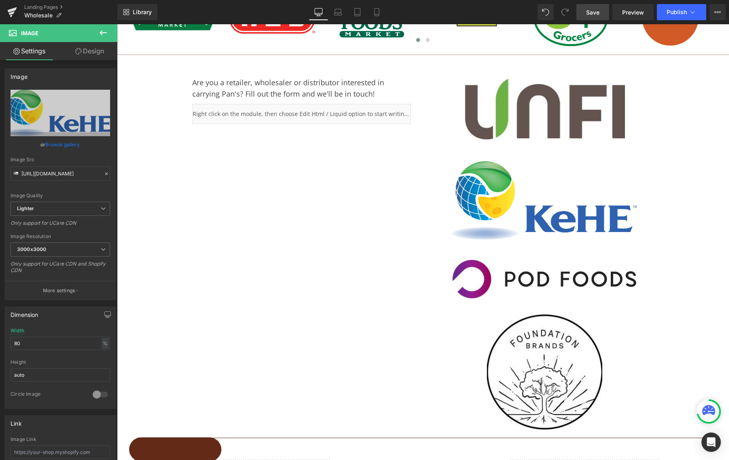
click at [593, 17] on link "Save" at bounding box center [592, 12] width 33 height 16
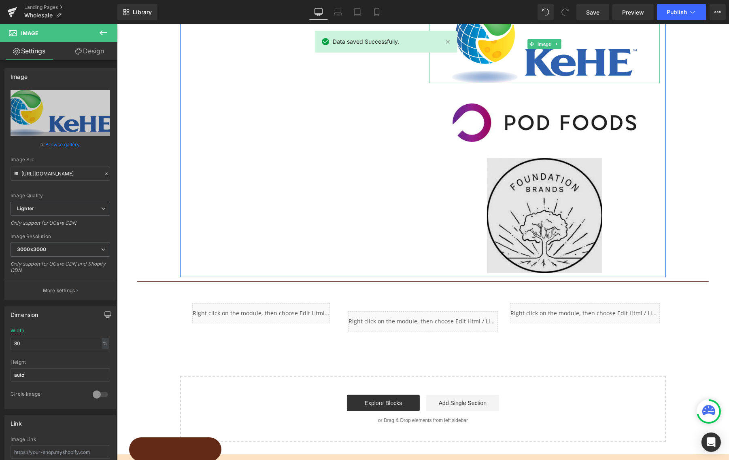
scroll to position [280, 0]
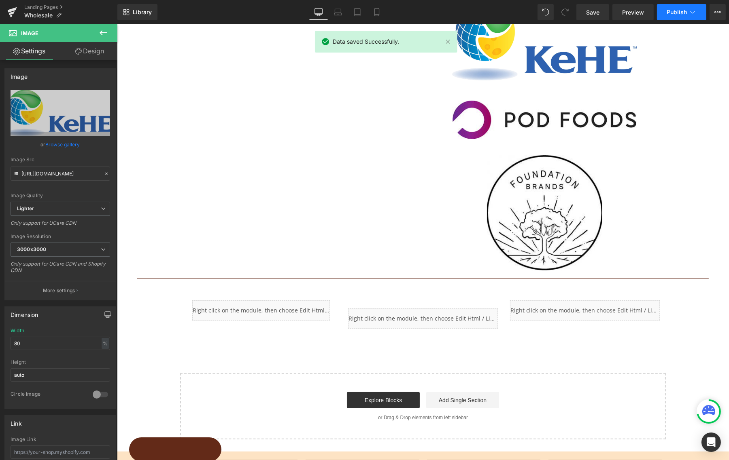
click at [678, 13] on span "Publish" at bounding box center [676, 12] width 20 height 6
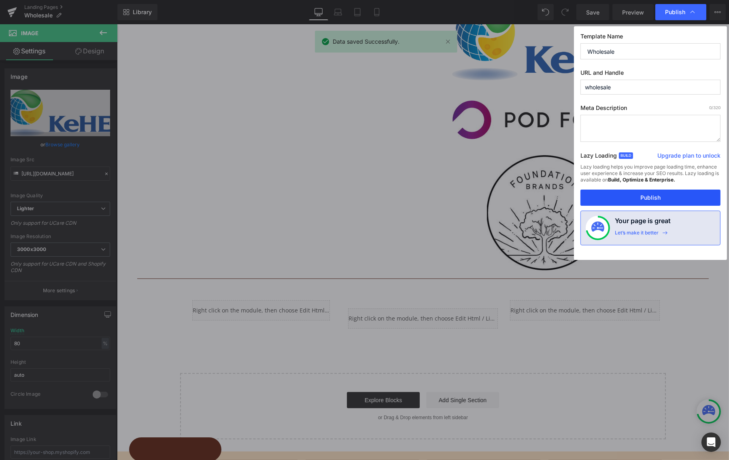
click at [644, 195] on button "Publish" at bounding box center [650, 198] width 140 height 16
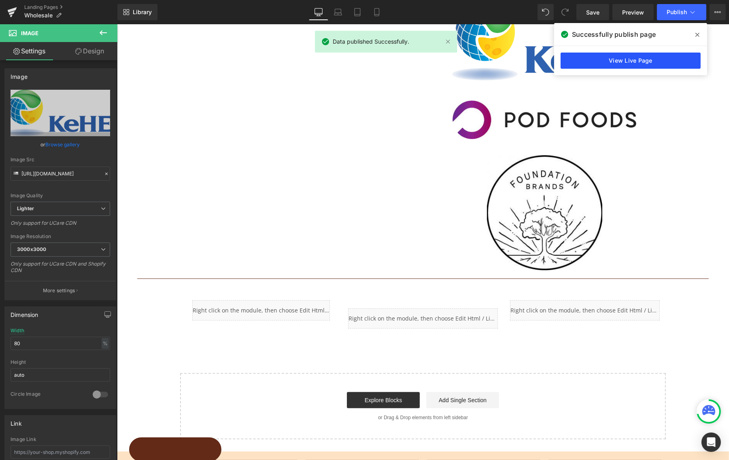
click at [644, 61] on link "View Live Page" at bounding box center [630, 61] width 140 height 16
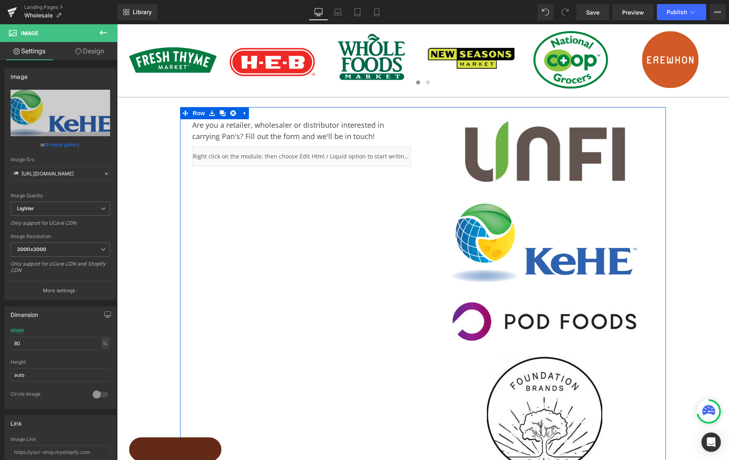
scroll to position [63, 0]
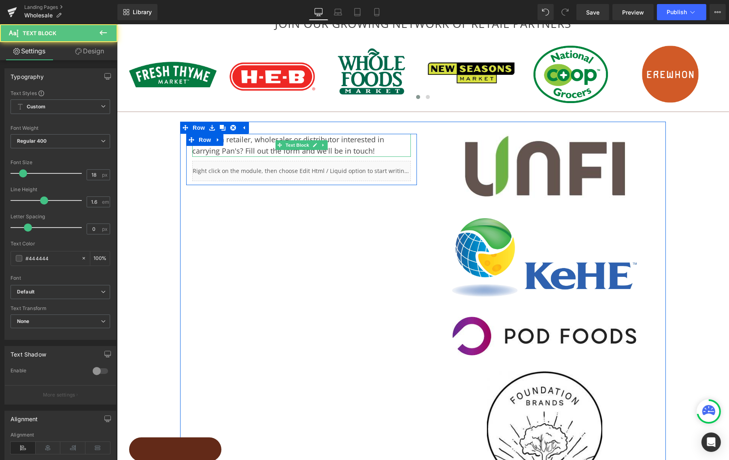
click at [322, 142] on div "Are you a retailer, wholesaler or distributor interested in carrying Pan's? Fil…" at bounding box center [301, 145] width 218 height 23
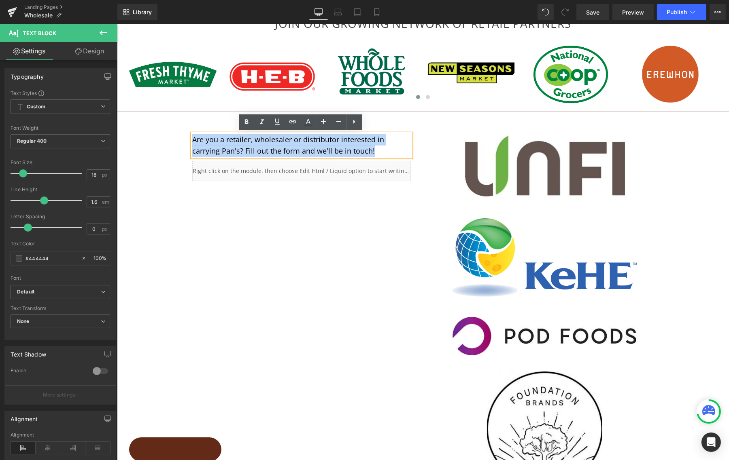
drag, startPoint x: 379, startPoint y: 149, endPoint x: 189, endPoint y: 123, distance: 191.9
click at [168, 128] on div "JOIN OUR GROWING NETWORK OF RETAIL PARTNERS Heading Row Image Image Image Image…" at bounding box center [423, 308] width 612 height 695
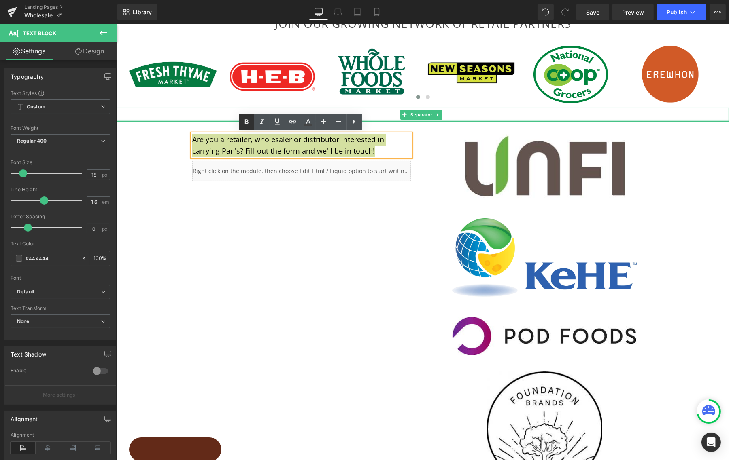
click at [247, 121] on icon at bounding box center [246, 121] width 4 height 5
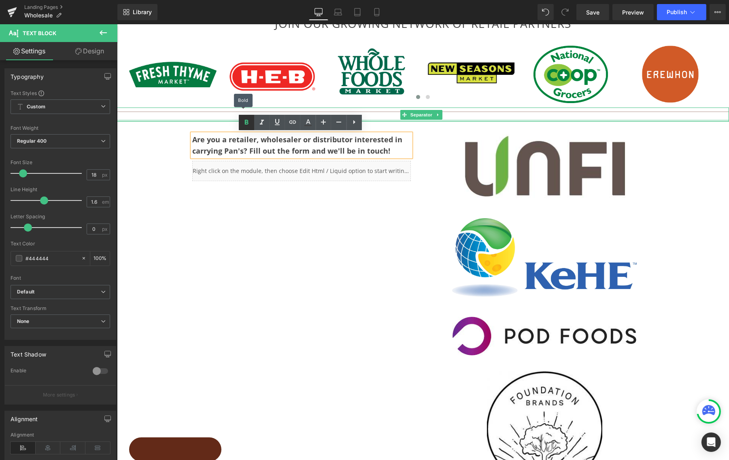
scroll to position [63, 0]
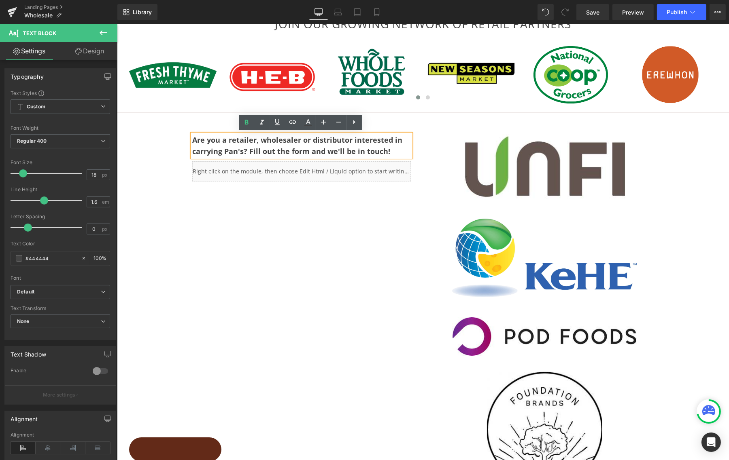
click at [328, 145] on p "Are you a retailer, wholesaler or distributor interested in carrying Pan's? Fil…" at bounding box center [301, 145] width 218 height 23
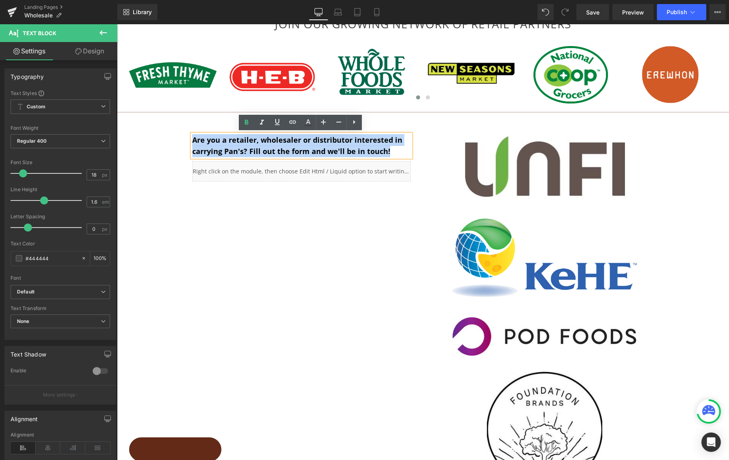
drag, startPoint x: 386, startPoint y: 150, endPoint x: 190, endPoint y: 135, distance: 196.8
click at [192, 135] on p "Are you a retailer, wholesaler or distributor interested in carrying Pan's? Fil…" at bounding box center [301, 145] width 218 height 23
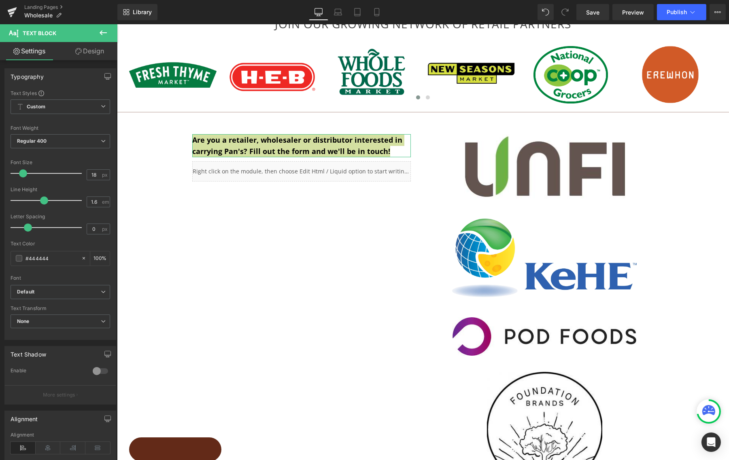
click at [93, 47] on link "Design" at bounding box center [89, 51] width 59 height 18
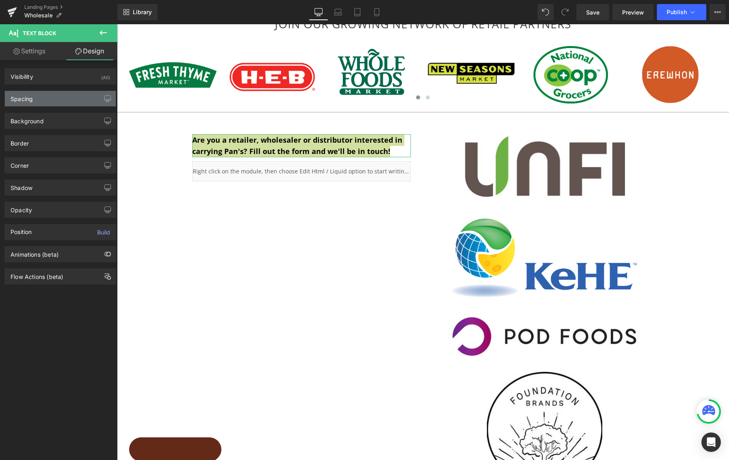
click at [38, 102] on div "Spacing" at bounding box center [60, 98] width 111 height 15
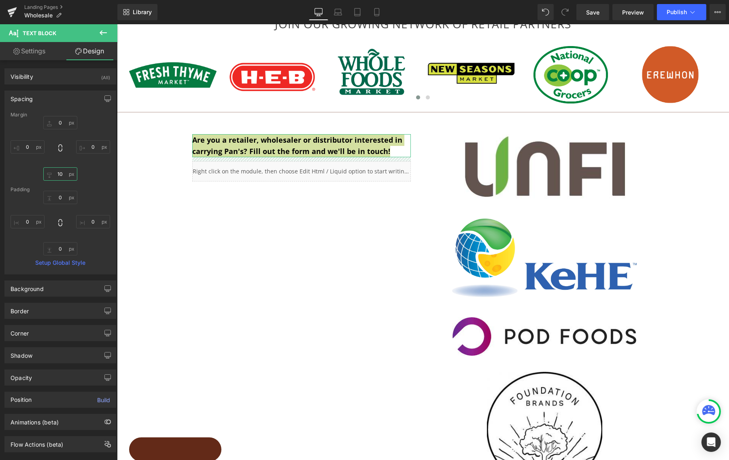
click at [59, 172] on input "10" at bounding box center [60, 173] width 34 height 13
drag, startPoint x: 61, startPoint y: 174, endPoint x: 53, endPoint y: 175, distance: 8.5
click at [53, 175] on input "10" at bounding box center [60, 173] width 34 height 13
click at [58, 176] on input "10" at bounding box center [60, 173] width 34 height 13
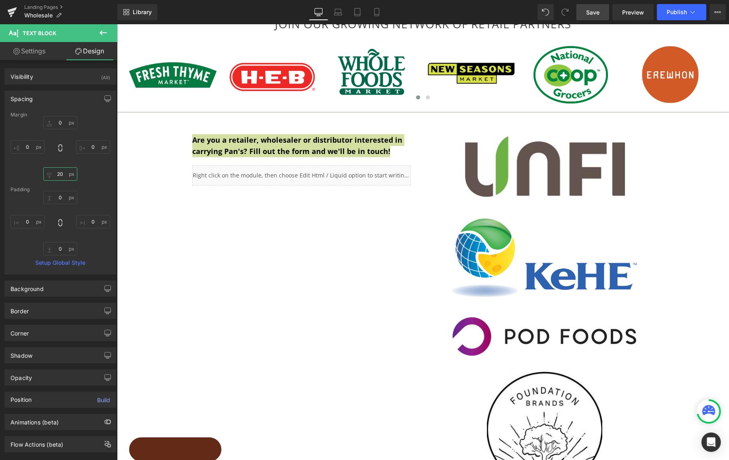
type input "20"
drag, startPoint x: 598, startPoint y: 14, endPoint x: 616, endPoint y: 13, distance: 18.3
click at [598, 14] on span "Save" at bounding box center [592, 12] width 13 height 8
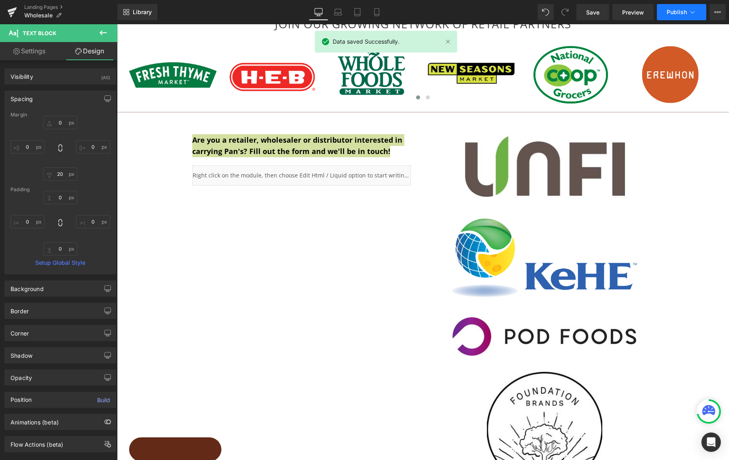
click at [675, 14] on span "Publish" at bounding box center [676, 12] width 20 height 6
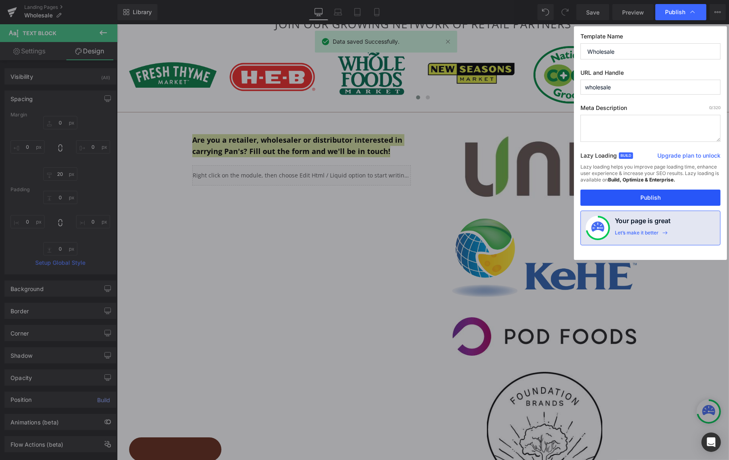
click at [657, 197] on button "Publish" at bounding box center [650, 198] width 140 height 16
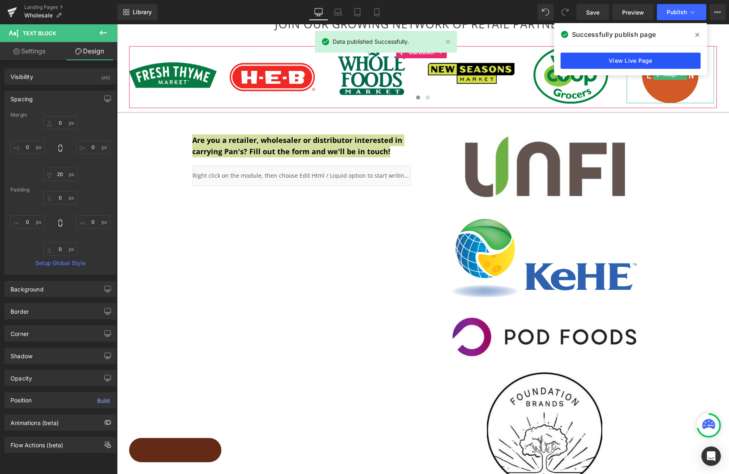
click at [636, 60] on link "View Live Page" at bounding box center [630, 61] width 140 height 16
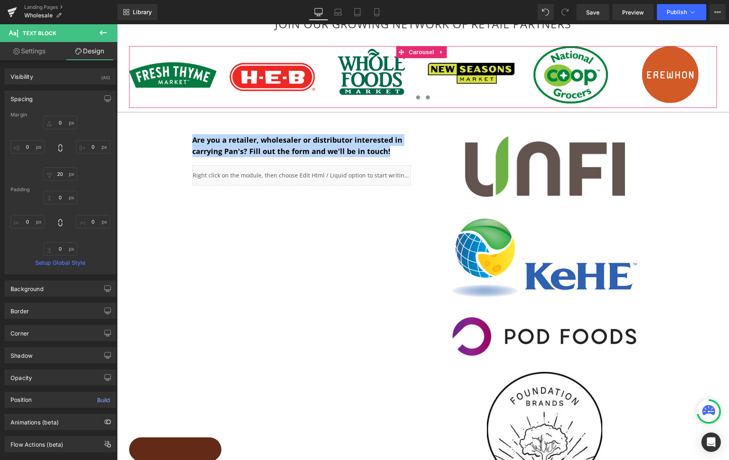
click at [426, 95] on span at bounding box center [427, 97] width 4 height 4
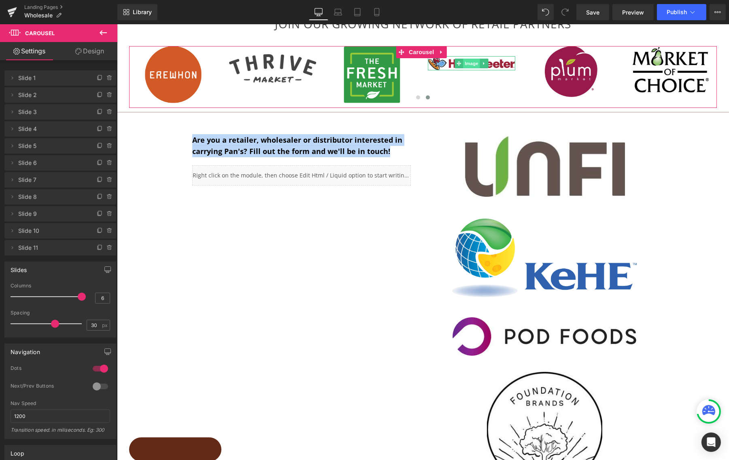
click at [471, 61] on span "Image" at bounding box center [470, 64] width 17 height 10
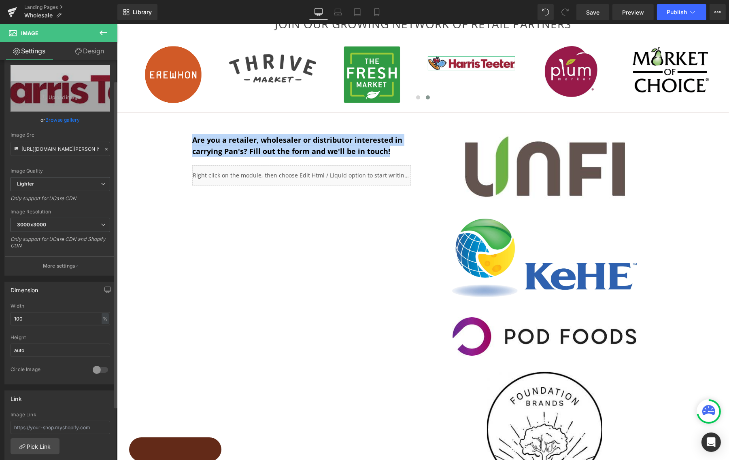
scroll to position [28, 0]
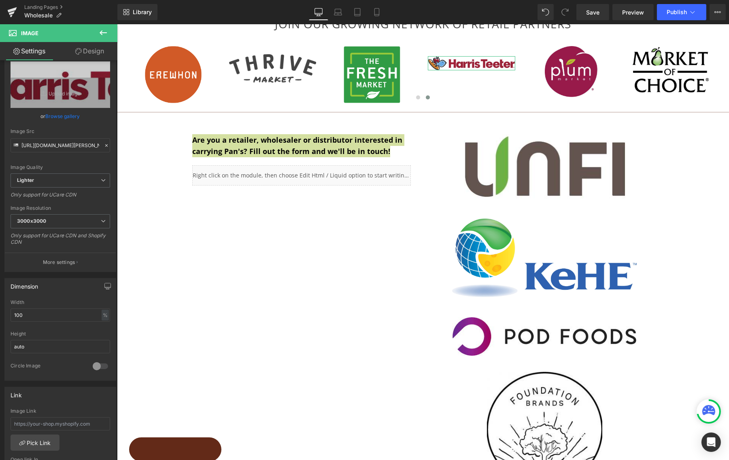
click at [93, 53] on link "Design" at bounding box center [89, 51] width 59 height 18
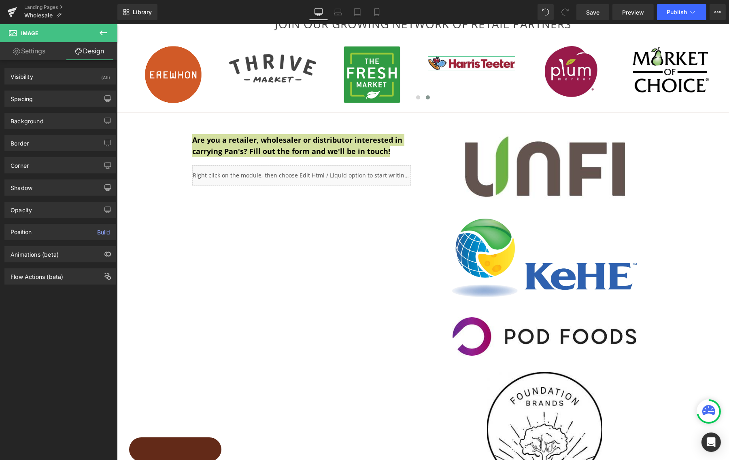
type input "25"
type input "0"
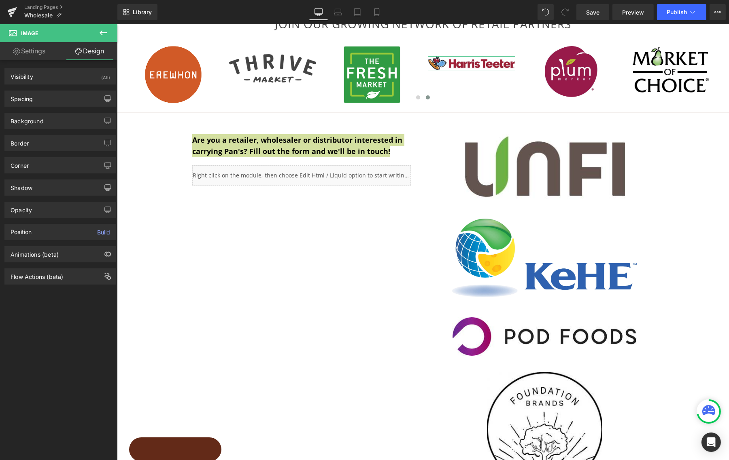
type input "0"
click at [24, 101] on div "Spacing" at bounding box center [22, 96] width 22 height 11
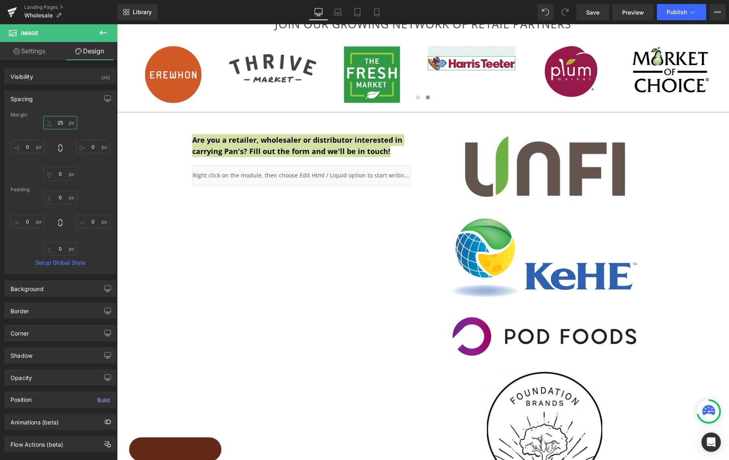
click at [59, 121] on input "25" at bounding box center [60, 122] width 34 height 13
drag, startPoint x: 55, startPoint y: 122, endPoint x: 47, endPoint y: 123, distance: 7.3
click at [47, 123] on input "25" at bounding box center [60, 122] width 34 height 13
click at [61, 123] on input "25" at bounding box center [60, 122] width 34 height 13
type input "2"
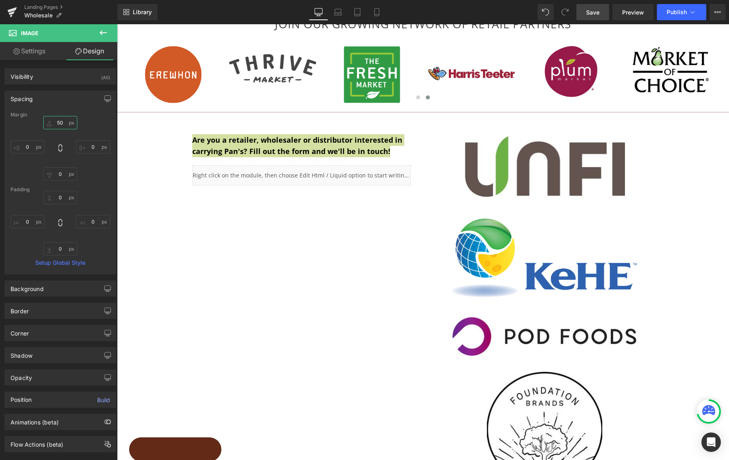
type input "50"
click at [598, 12] on span "Save" at bounding box center [592, 12] width 13 height 8
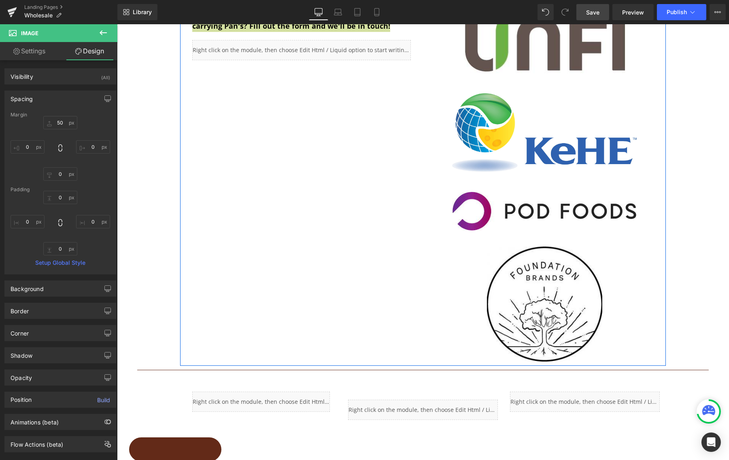
scroll to position [118, 0]
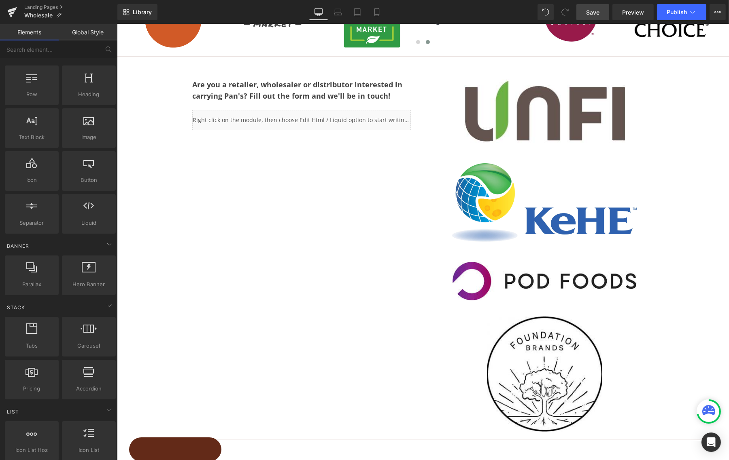
click at [702, 231] on div "JOIN OUR GROWING NETWORK OF RETAIL PARTNERS Heading Row Image Image Image Image…" at bounding box center [423, 253] width 612 height 695
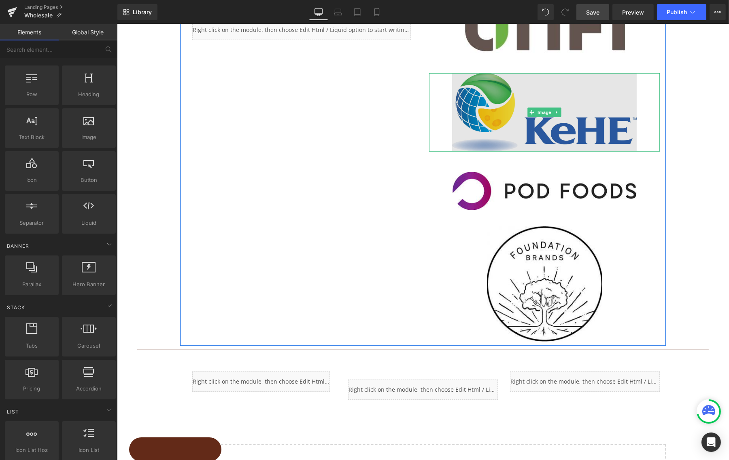
scroll to position [221, 0]
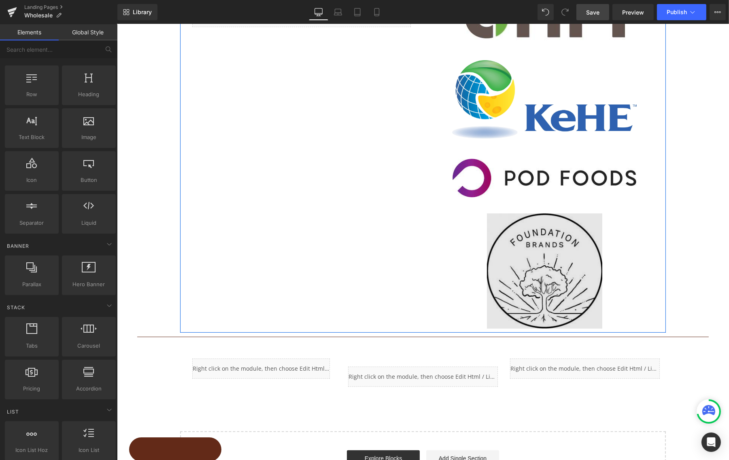
click at [549, 263] on img at bounding box center [543, 271] width 115 height 115
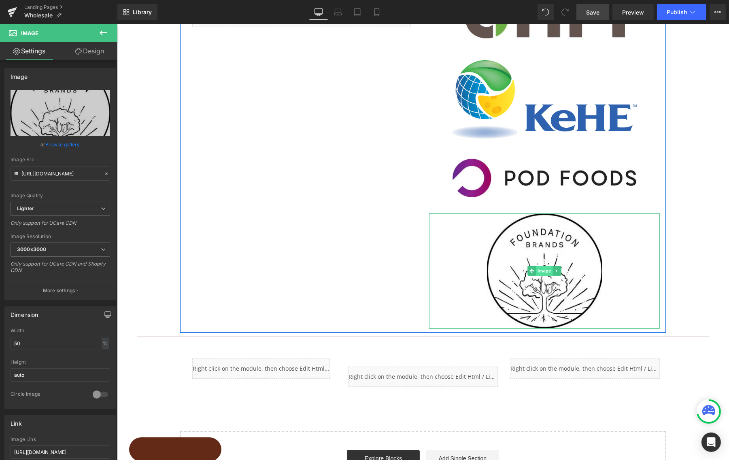
click at [539, 270] on span "Image" at bounding box center [543, 271] width 17 height 10
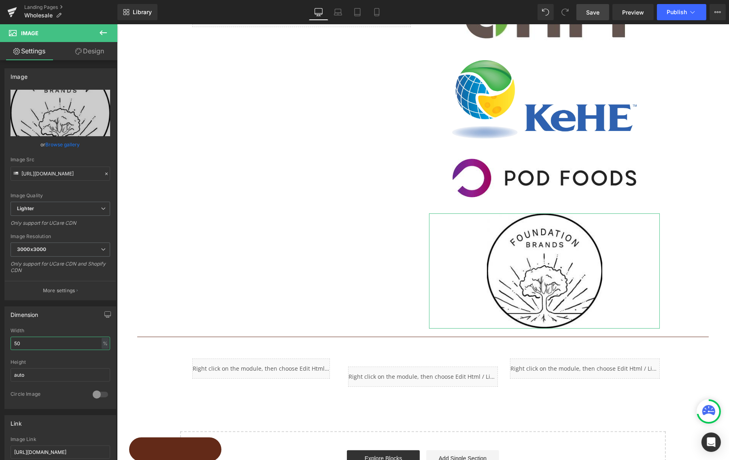
drag, startPoint x: 35, startPoint y: 342, endPoint x: -3, endPoint y: 339, distance: 38.5
click at [0, 339] on html "Image You are previewing how the will restyle your page. You can not edit Eleme…" at bounding box center [364, 230] width 729 height 460
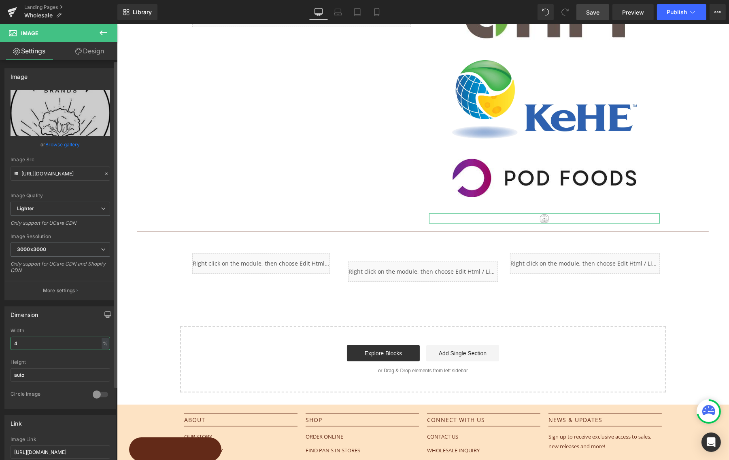
type input "40"
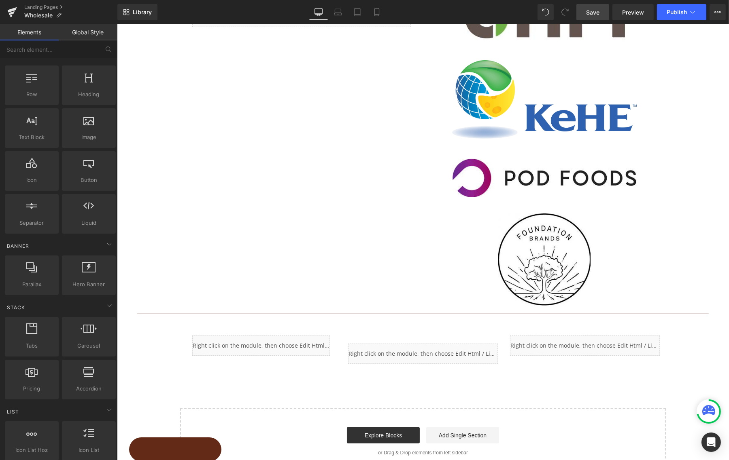
click at [688, 233] on div "JOIN OUR GROWING NETWORK OF RETAIL PARTNERS Heading Row Image Image Image Image…" at bounding box center [423, 139] width 612 height 672
click at [595, 10] on span "Save" at bounding box center [592, 12] width 13 height 8
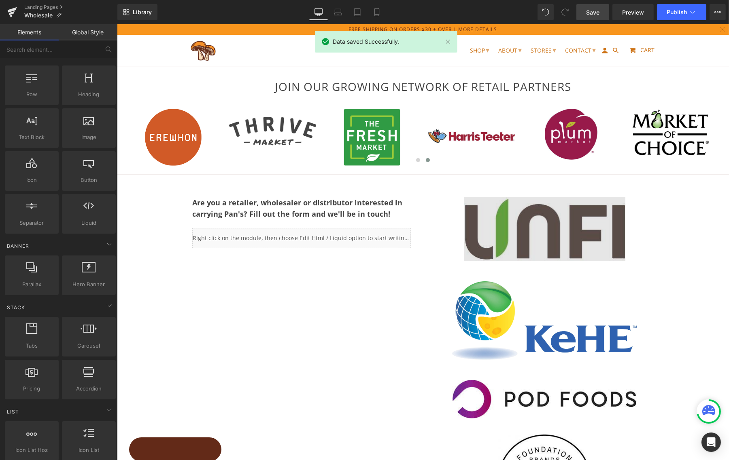
scroll to position [0, 0]
click at [544, 226] on div "Image" at bounding box center [543, 229] width 231 height 65
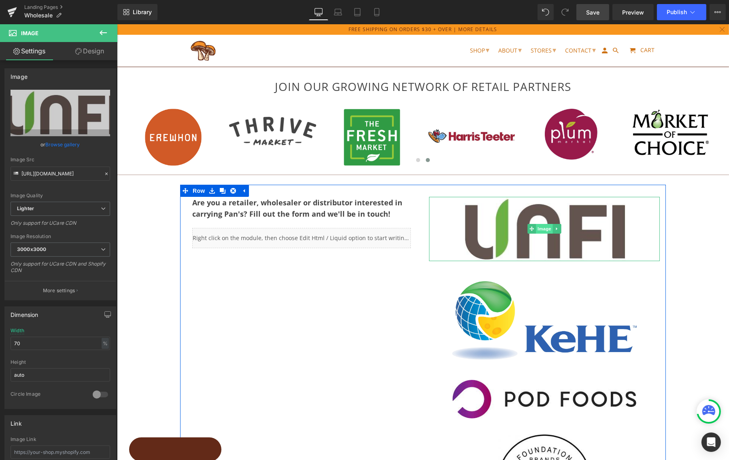
click at [543, 228] on span "Image" at bounding box center [543, 229] width 17 height 10
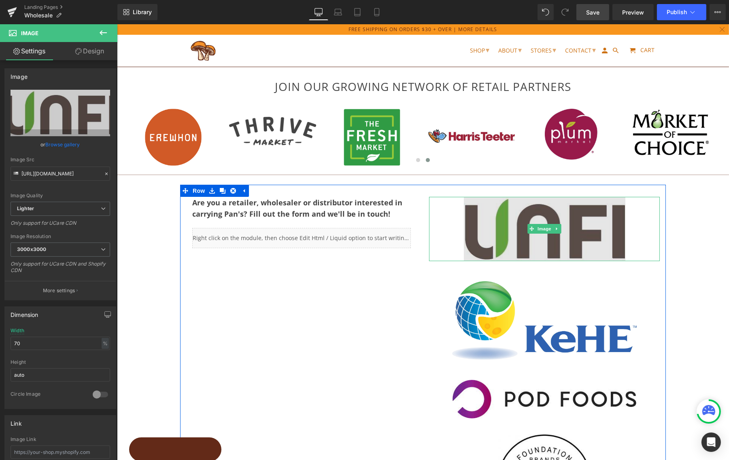
click at [542, 225] on span "Image" at bounding box center [543, 229] width 17 height 10
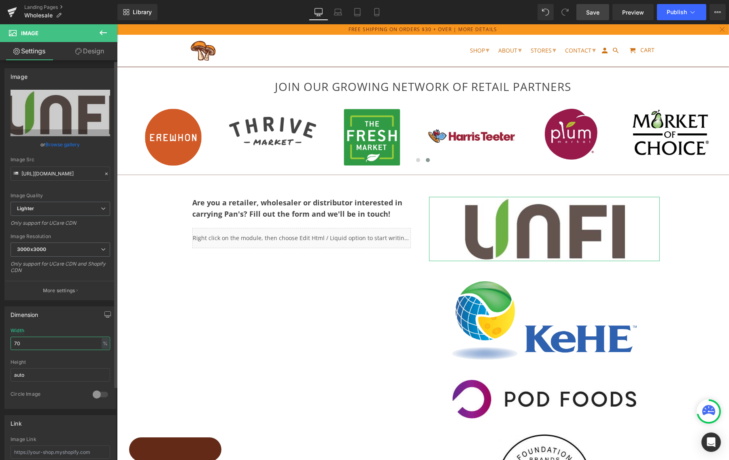
drag, startPoint x: 37, startPoint y: 341, endPoint x: 6, endPoint y: 338, distance: 30.9
click at [7, 339] on div "70% Width 70 % % px auto Height auto 0 Circle Image" at bounding box center [60, 368] width 111 height 81
type input "60"
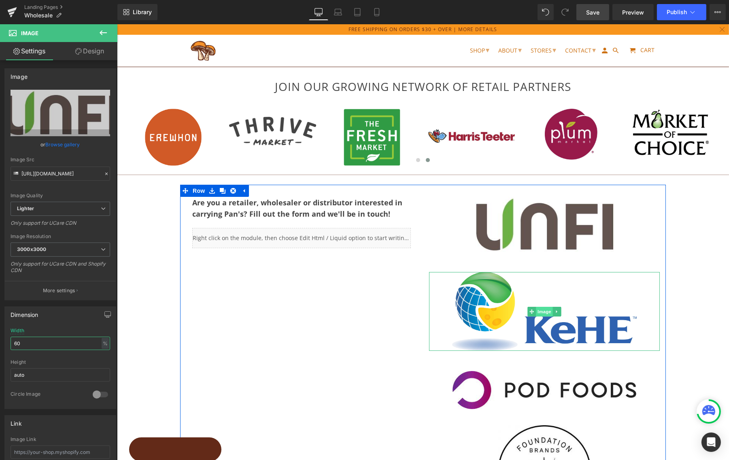
click at [544, 312] on span "Image" at bounding box center [543, 312] width 17 height 10
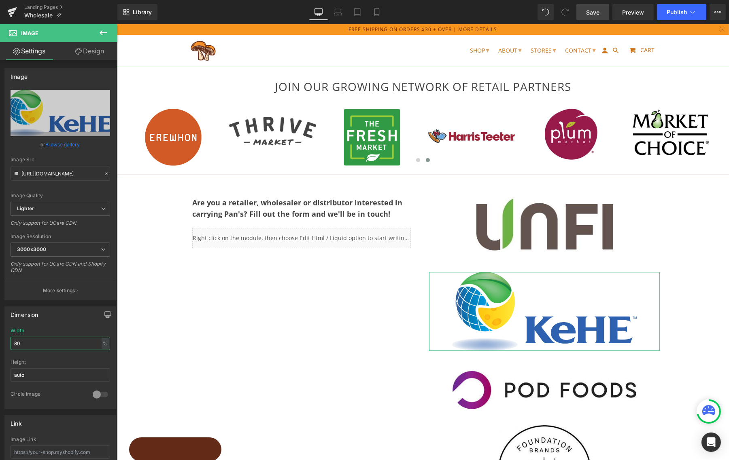
drag, startPoint x: 6, startPoint y: 339, endPoint x: -1, endPoint y: 337, distance: 7.4
click at [0, 337] on html "Image You are previewing how the will restyle your page. You can not edit Eleme…" at bounding box center [364, 230] width 729 height 460
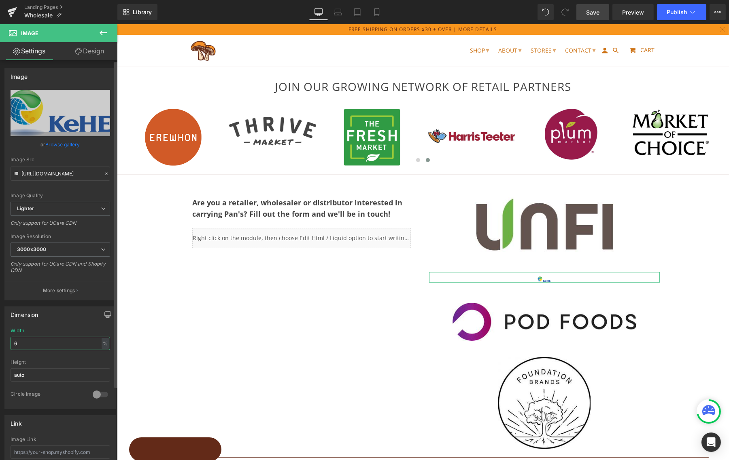
type input "65"
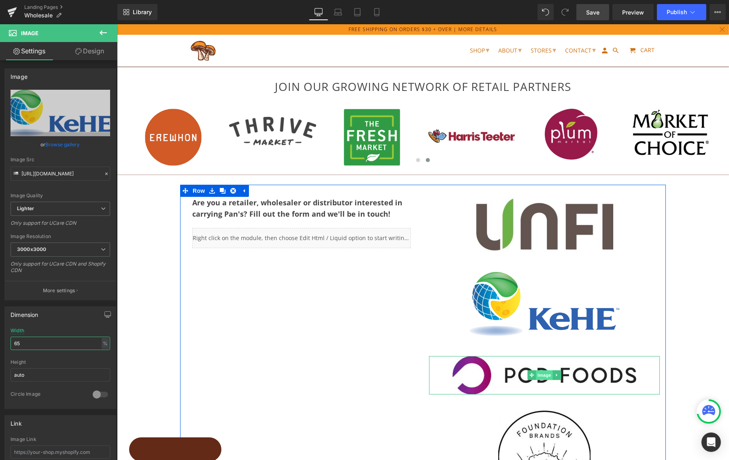
click at [544, 374] on span "Image" at bounding box center [543, 376] width 17 height 10
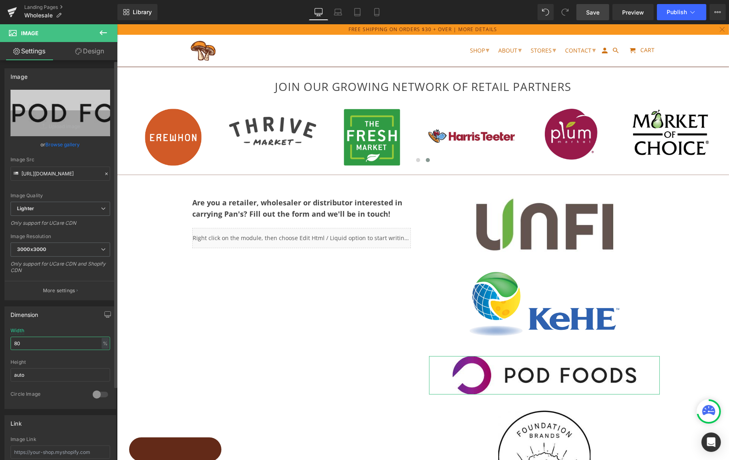
click at [3, 335] on div "Dimension 80% Width 80 % % px auto Height auto 0 Circle Image" at bounding box center [60, 355] width 121 height 109
click at [3, 340] on div "Dimension 80% Width 80 % % px auto Height auto 0 Circle Image" at bounding box center [60, 355] width 121 height 109
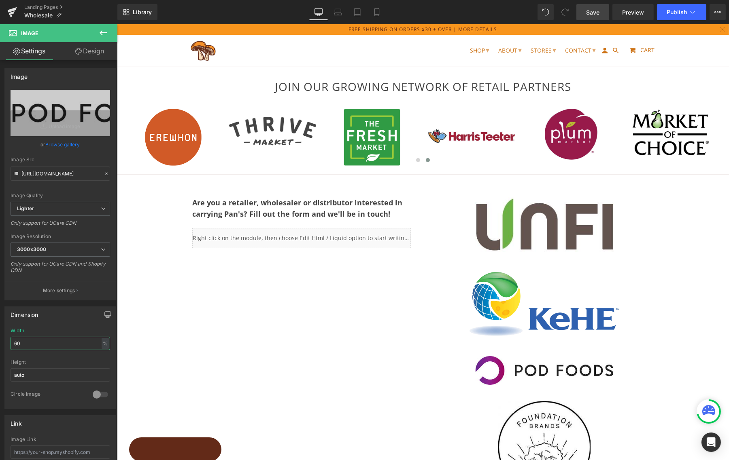
click at [0, 339] on html "Image You are previewing how the will restyle your page. You can not edit Eleme…" at bounding box center [364, 230] width 729 height 460
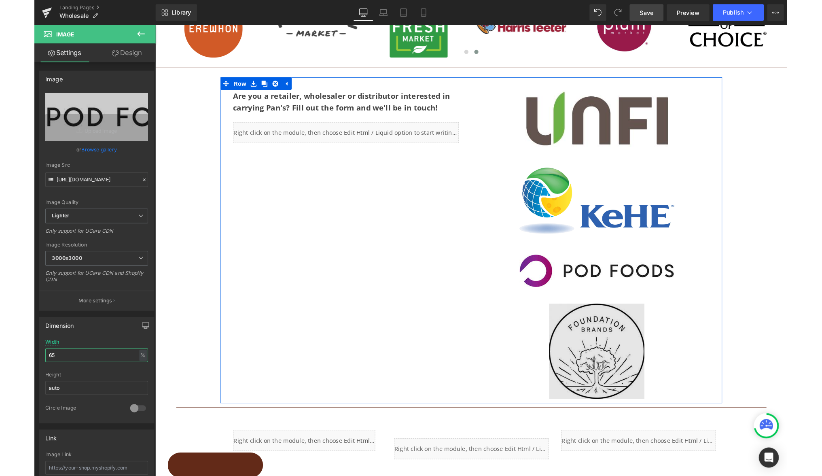
scroll to position [116, 0]
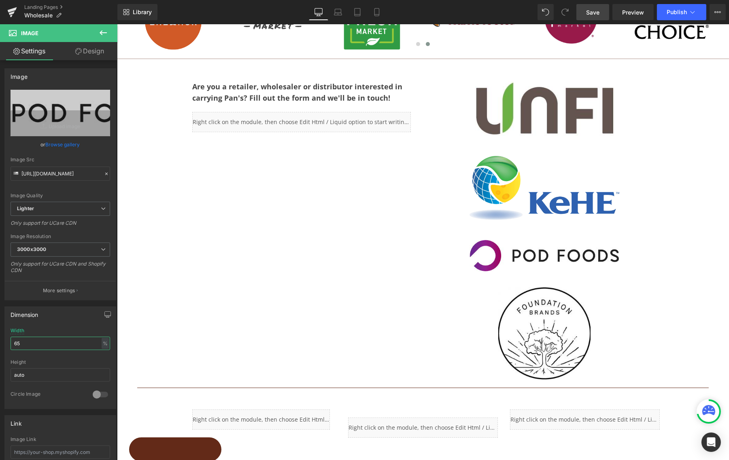
type input "65"
click at [594, 11] on span "Save" at bounding box center [592, 12] width 13 height 8
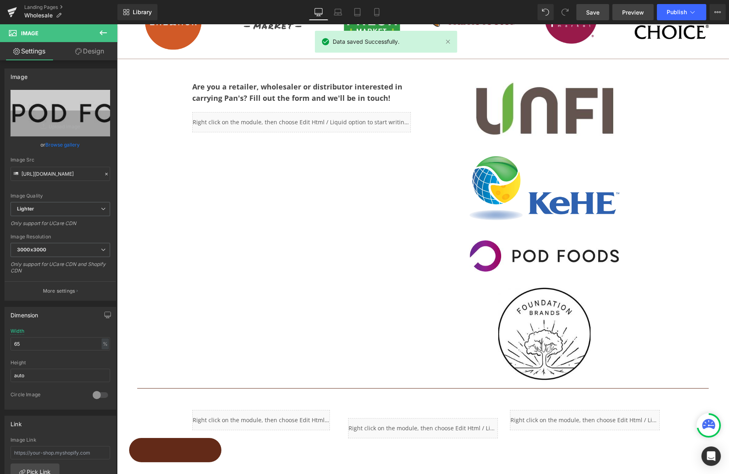
click at [631, 14] on span "Preview" at bounding box center [633, 12] width 22 height 8
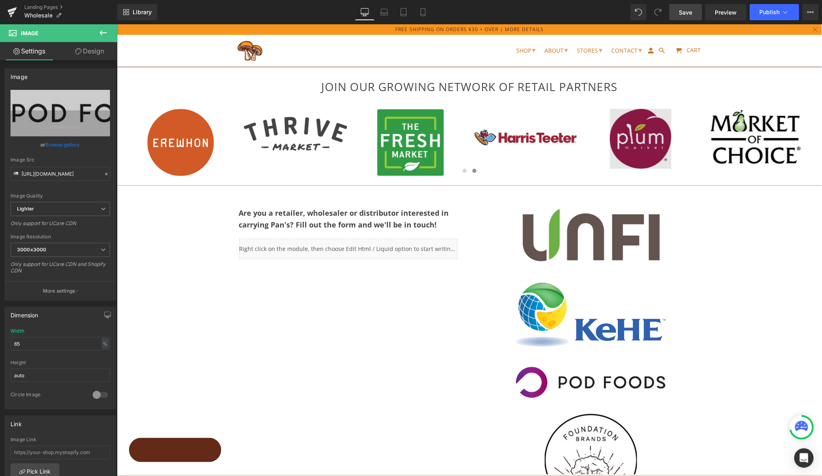
scroll to position [0, 0]
click at [100, 34] on icon at bounding box center [103, 33] width 10 height 10
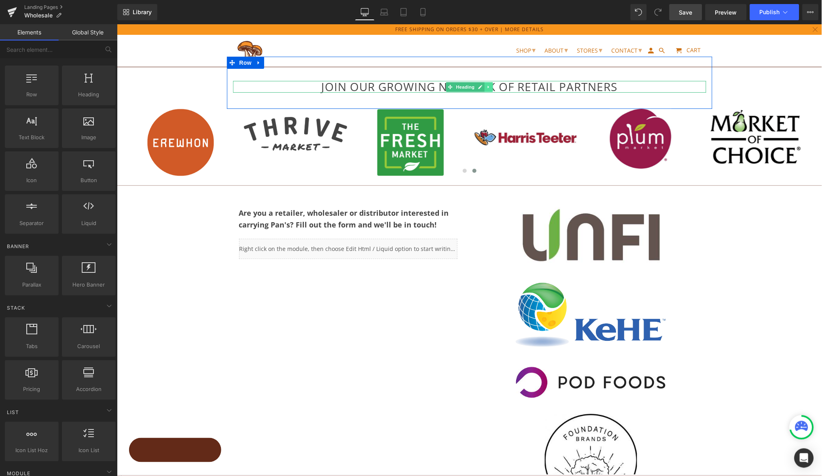
click at [486, 86] on icon at bounding box center [488, 86] width 4 height 5
click at [482, 86] on icon at bounding box center [484, 86] width 4 height 4
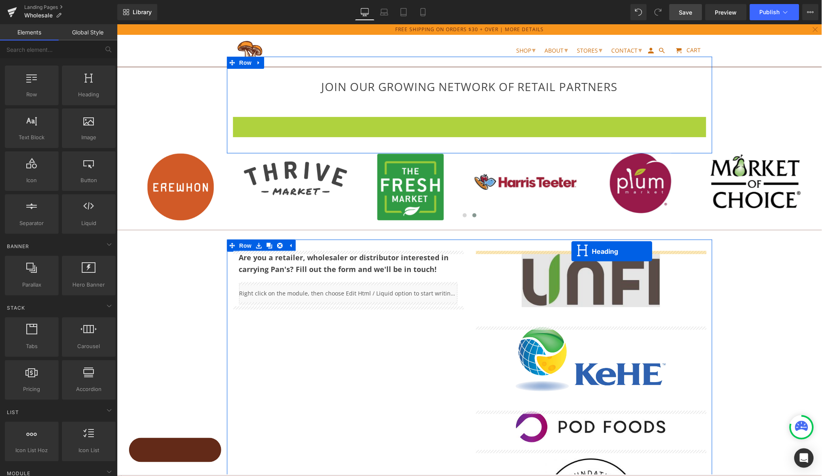
drag, startPoint x: 446, startPoint y: 122, endPoint x: 572, endPoint y: 251, distance: 179.9
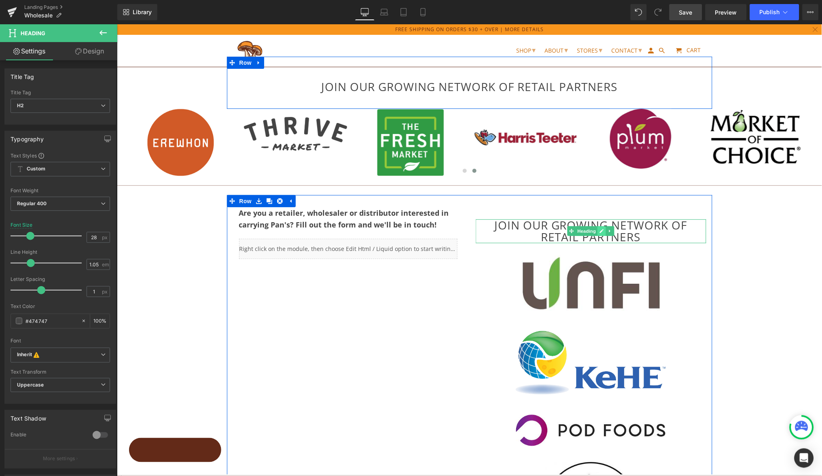
click at [597, 228] on link at bounding box center [601, 231] width 8 height 10
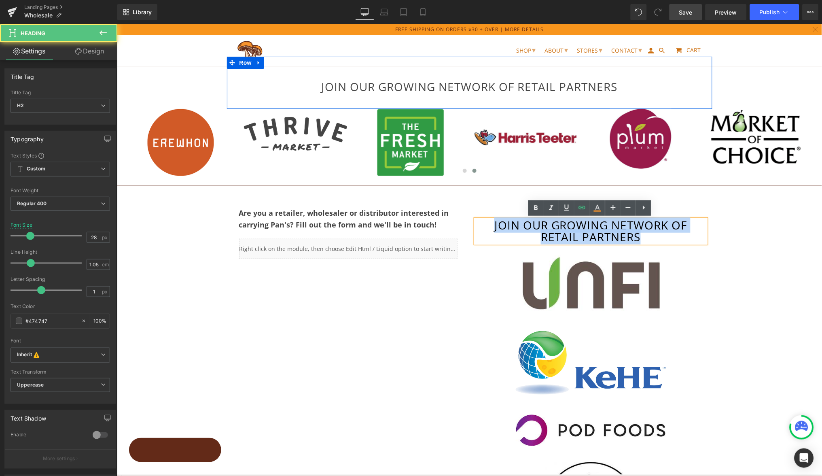
drag, startPoint x: 640, startPoint y: 234, endPoint x: 465, endPoint y: 223, distance: 175.9
click at [466, 222] on div "Are you a retailer, wholesaler or distributor interested in carrying Pan's? Fil…" at bounding box center [469, 376] width 485 height 363
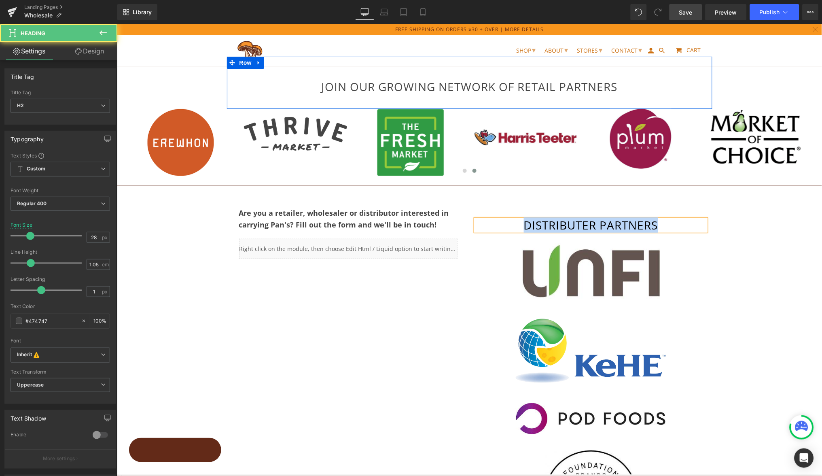
drag, startPoint x: 661, startPoint y: 225, endPoint x: 519, endPoint y: 223, distance: 141.2
click at [519, 223] on h2 "DISTRIBUTER PARTNERS" at bounding box center [590, 225] width 231 height 12
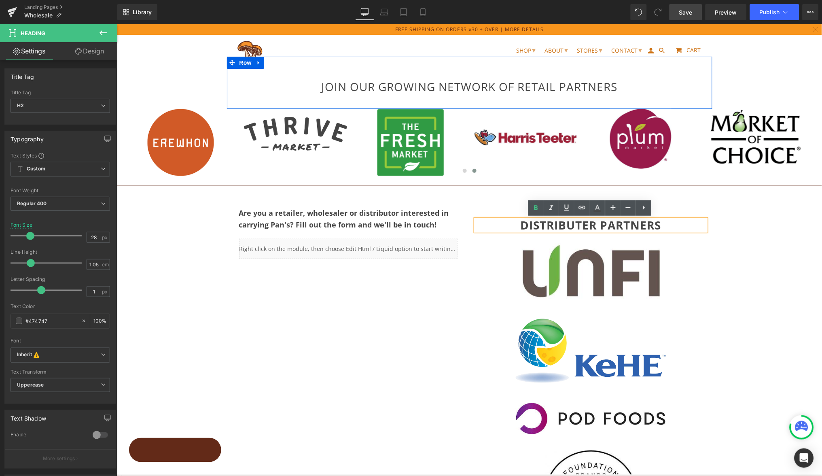
click at [728, 244] on div "JOIN OUR GROWING NETWORK OF RETAIL PARTNERS Heading Row Image Image Image Image…" at bounding box center [469, 367] width 705 height 687
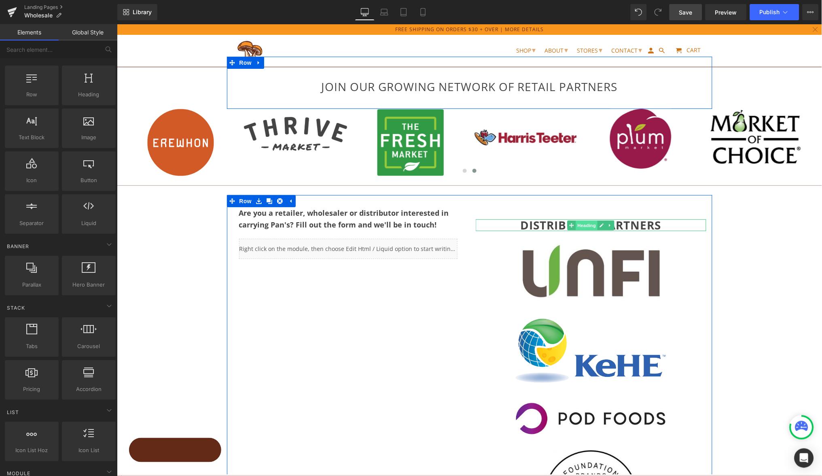
click at [587, 222] on span "Heading" at bounding box center [586, 225] width 22 height 10
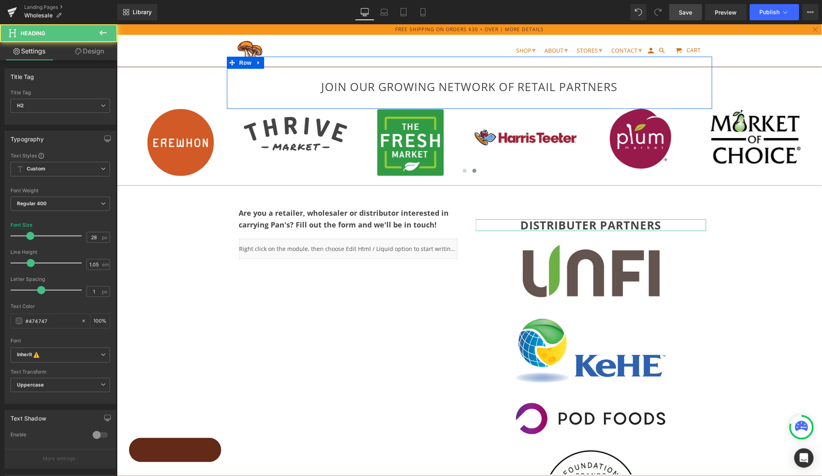
click at [91, 48] on link "Design" at bounding box center [89, 51] width 59 height 18
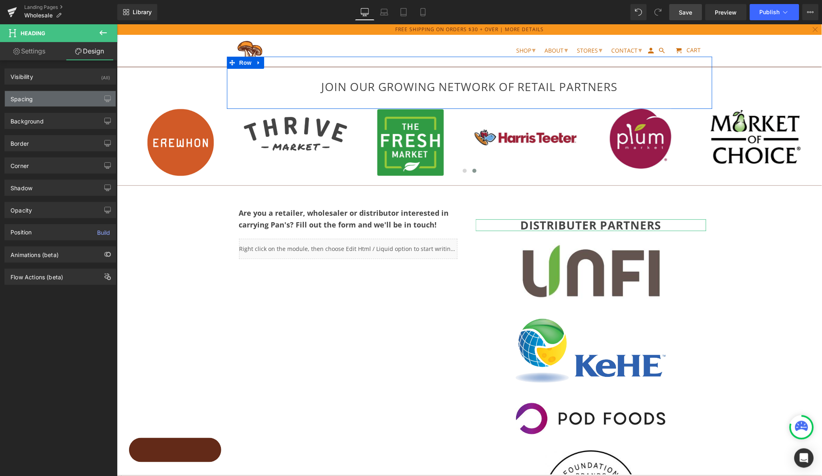
click at [36, 97] on div "Spacing" at bounding box center [60, 98] width 111 height 15
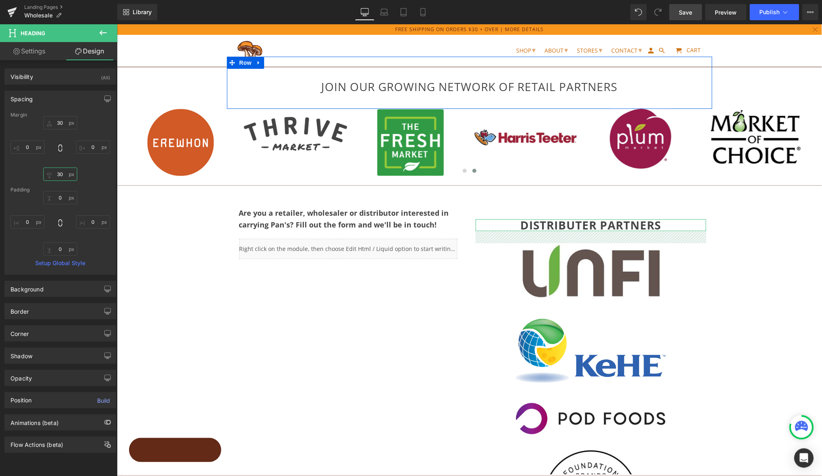
click at [58, 176] on input "30" at bounding box center [60, 173] width 34 height 13
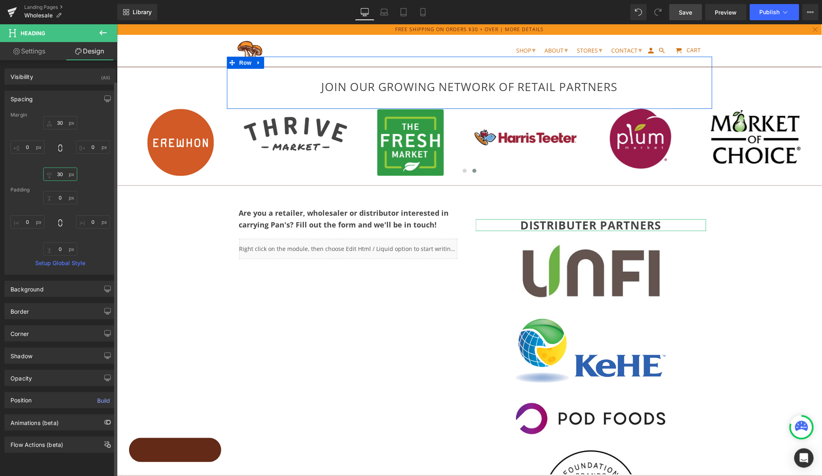
click at [61, 172] on input "30" at bounding box center [60, 173] width 34 height 13
drag, startPoint x: 60, startPoint y: 172, endPoint x: 48, endPoint y: 173, distance: 12.2
click at [48, 173] on input "30" at bounding box center [60, 173] width 34 height 13
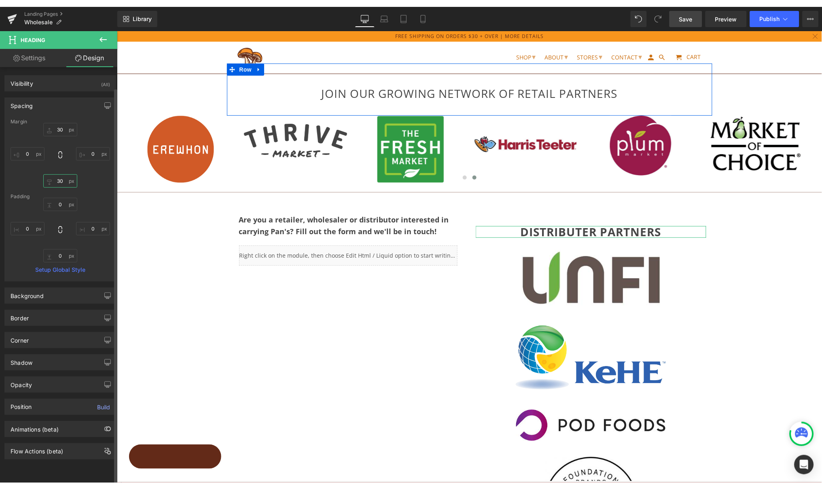
scroll to position [1, 0]
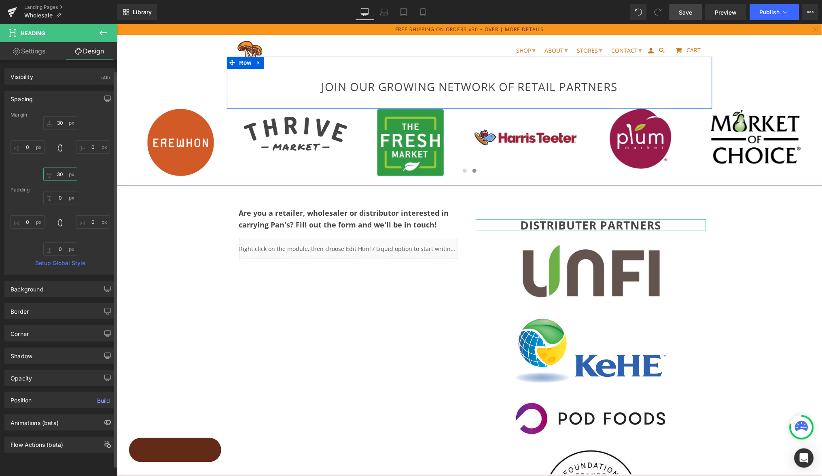
drag, startPoint x: 56, startPoint y: 172, endPoint x: 107, endPoint y: 170, distance: 50.6
click at [57, 172] on input "30" at bounding box center [60, 173] width 34 height 13
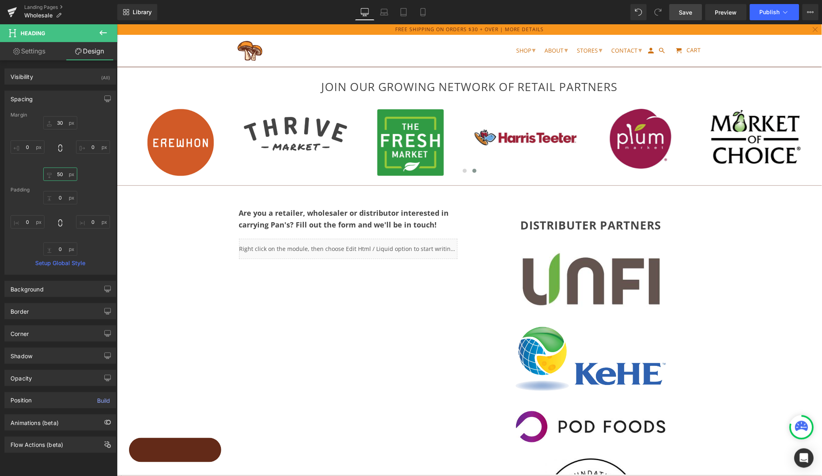
type input "50"
drag, startPoint x: 682, startPoint y: 9, endPoint x: 653, endPoint y: 0, distance: 31.0
click at [682, 9] on span "Save" at bounding box center [685, 12] width 13 height 8
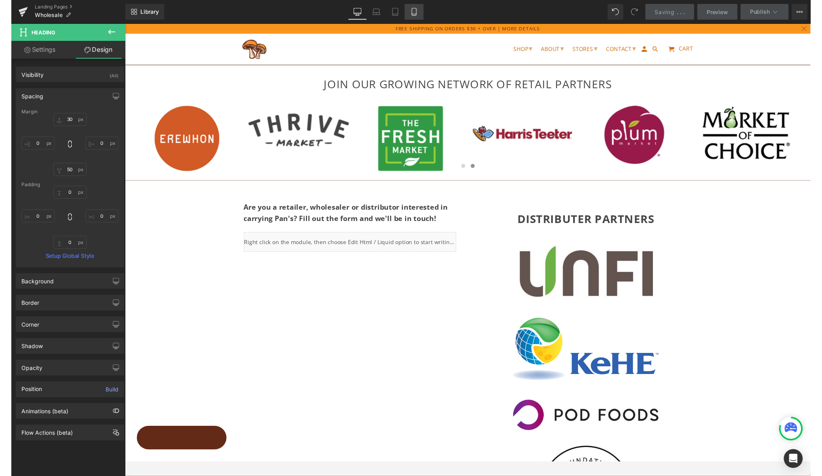
scroll to position [0, 0]
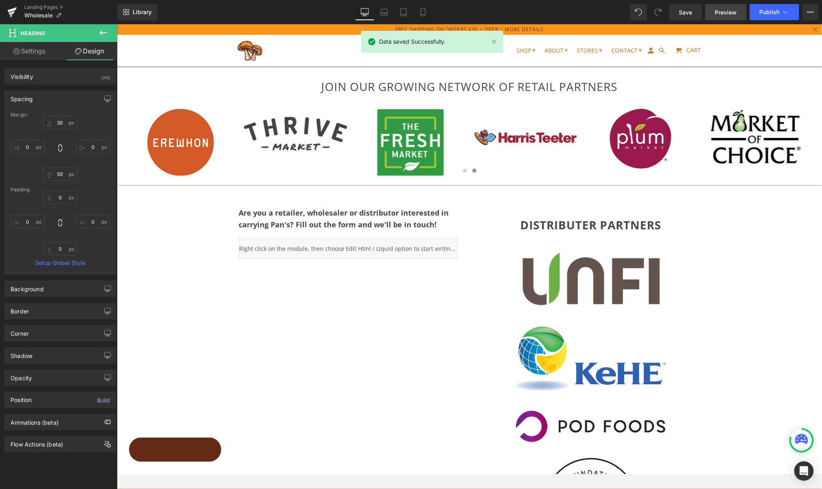
click at [725, 13] on span "Preview" at bounding box center [726, 12] width 22 height 8
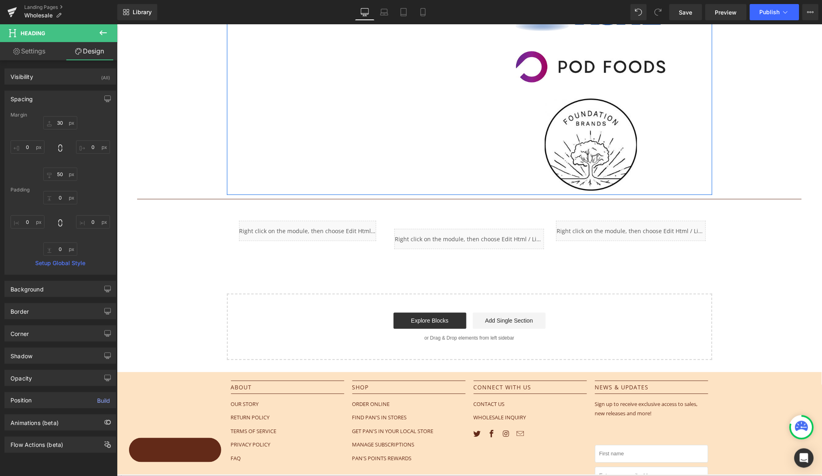
scroll to position [412, 0]
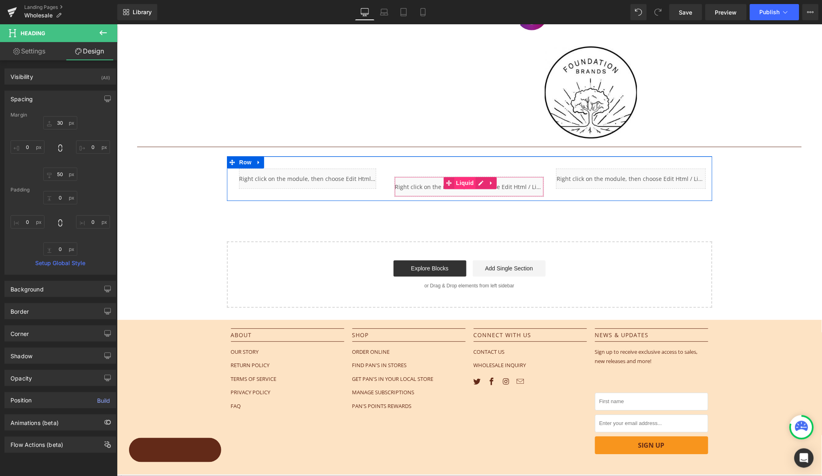
click at [465, 181] on span "Liquid" at bounding box center [465, 183] width 22 height 12
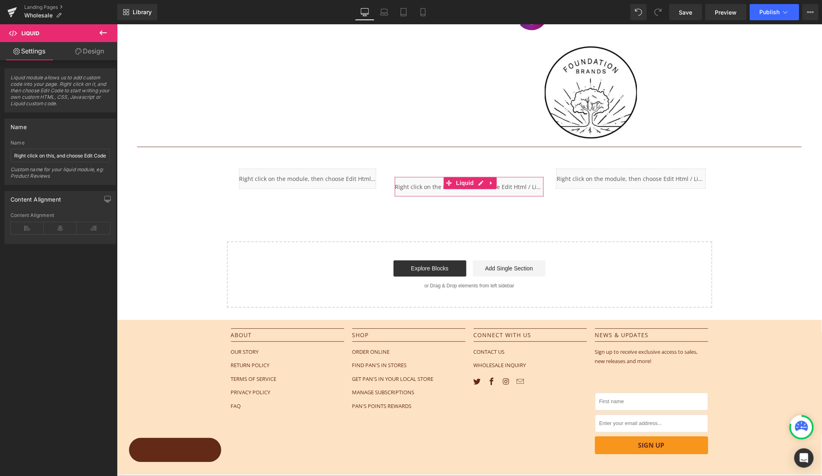
click at [90, 52] on link "Design" at bounding box center [89, 51] width 59 height 18
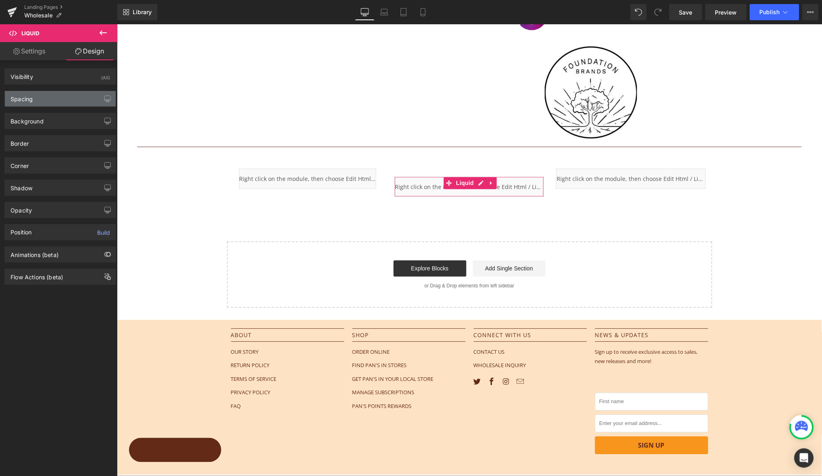
click at [36, 94] on div "Spacing" at bounding box center [60, 98] width 111 height 15
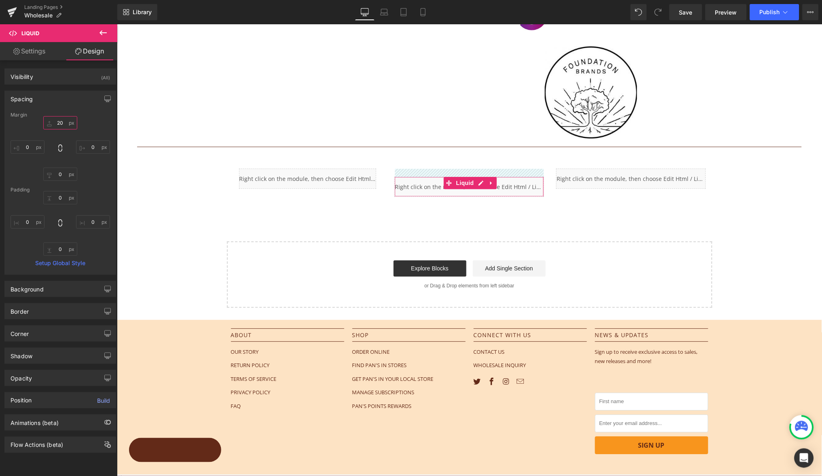
click at [63, 123] on input "20" at bounding box center [60, 122] width 34 height 13
drag, startPoint x: 59, startPoint y: 123, endPoint x: 44, endPoint y: 121, distance: 15.1
click at [44, 121] on input "20" at bounding box center [60, 122] width 34 height 13
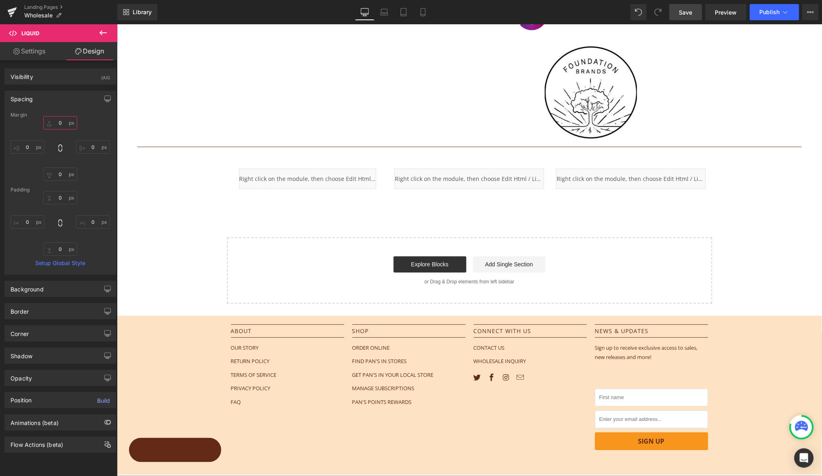
type input "0"
click at [679, 15] on link "Save" at bounding box center [685, 12] width 33 height 16
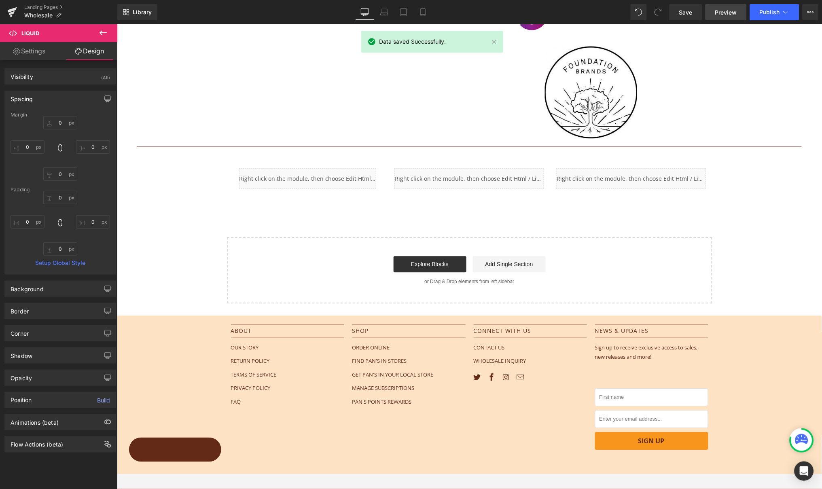
click at [728, 17] on link "Preview" at bounding box center [725, 12] width 41 height 16
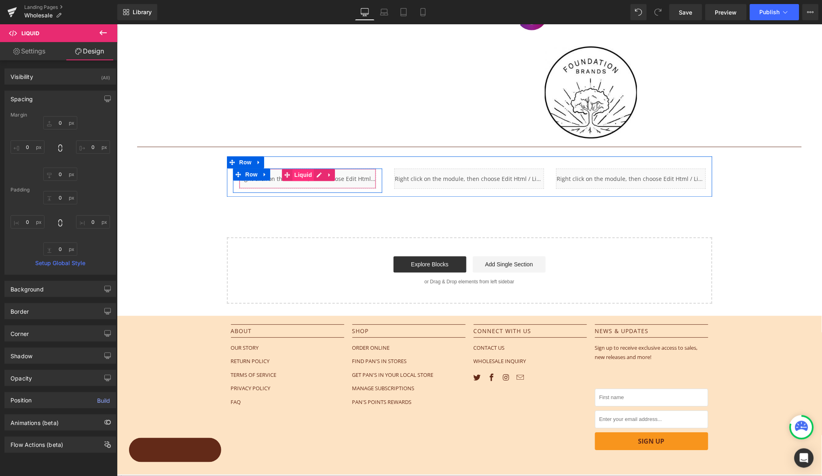
click at [302, 174] on span "Liquid" at bounding box center [303, 175] width 22 height 12
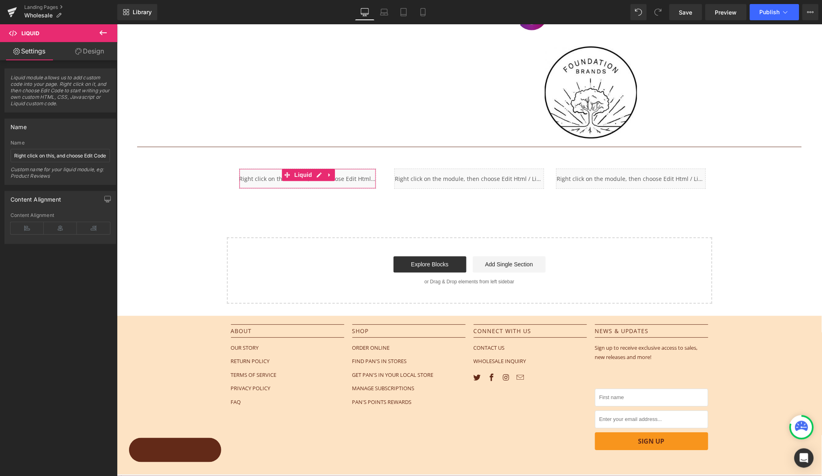
click at [87, 52] on link "Design" at bounding box center [89, 51] width 59 height 18
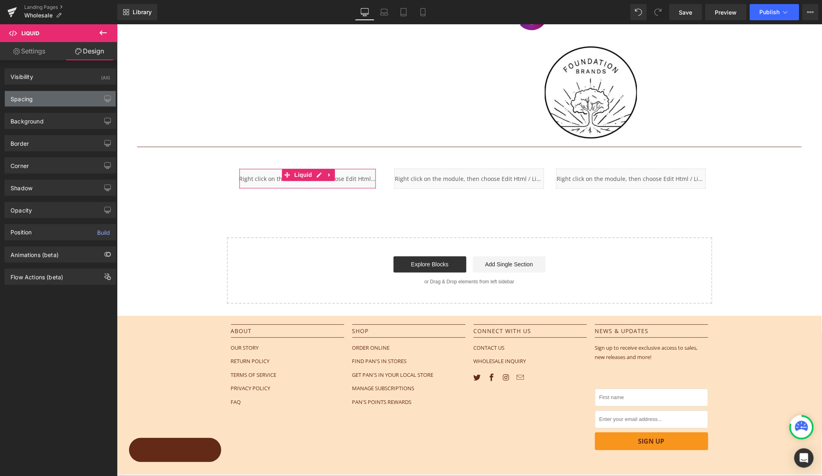
click at [41, 100] on div "Spacing" at bounding box center [60, 98] width 111 height 15
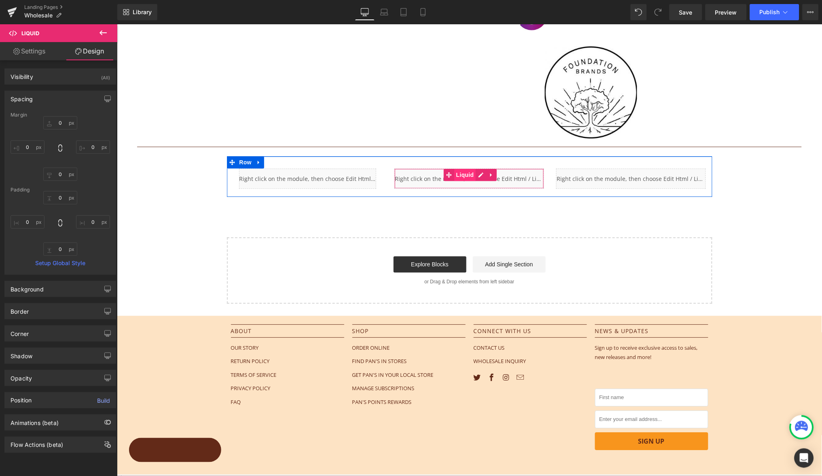
click at [464, 172] on span "Liquid" at bounding box center [465, 175] width 22 height 12
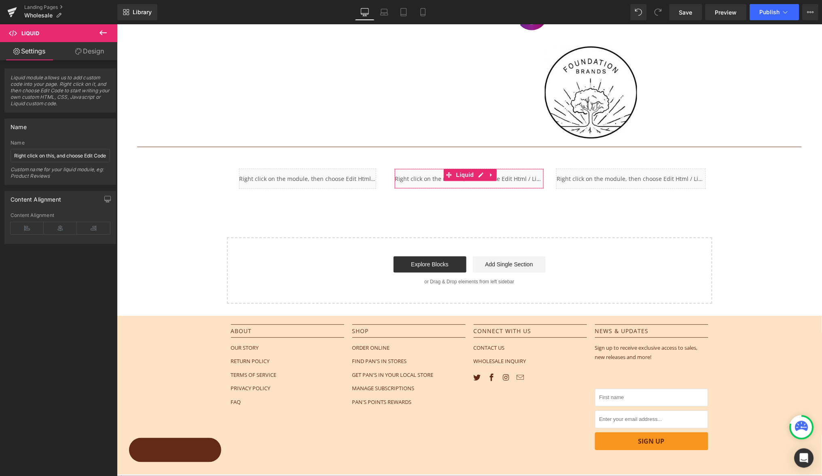
click at [81, 53] on link "Design" at bounding box center [89, 51] width 59 height 18
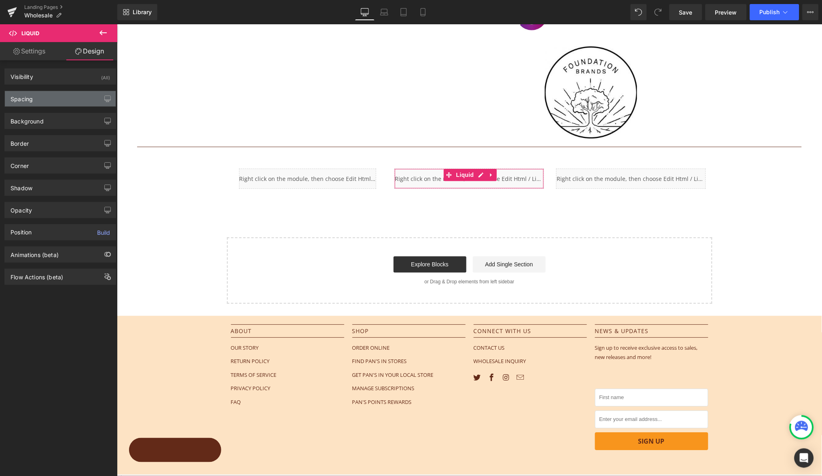
click at [37, 103] on div "Spacing" at bounding box center [60, 98] width 111 height 15
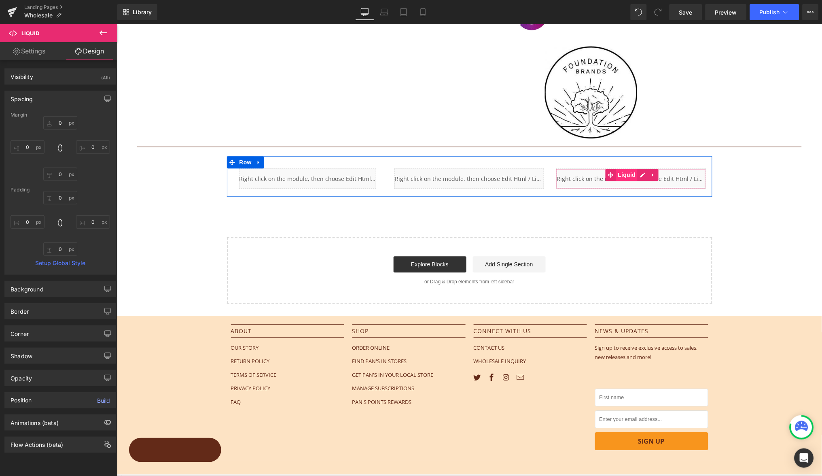
click at [627, 171] on span "Liquid" at bounding box center [627, 175] width 22 height 12
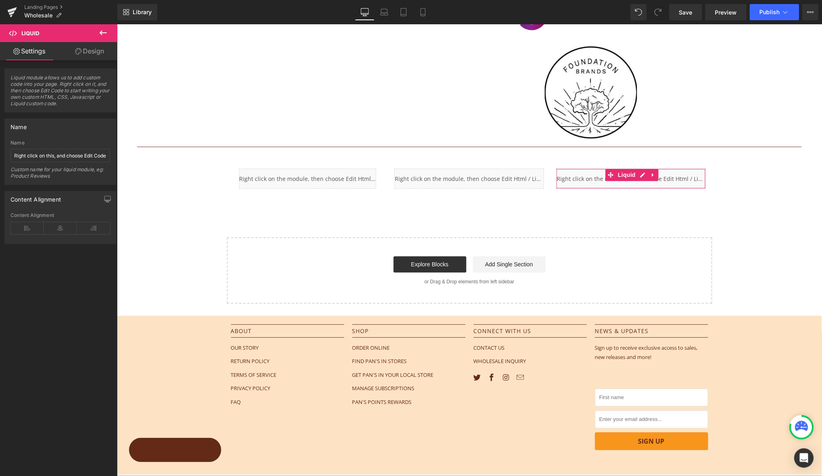
click at [93, 58] on link "Design" at bounding box center [89, 51] width 59 height 18
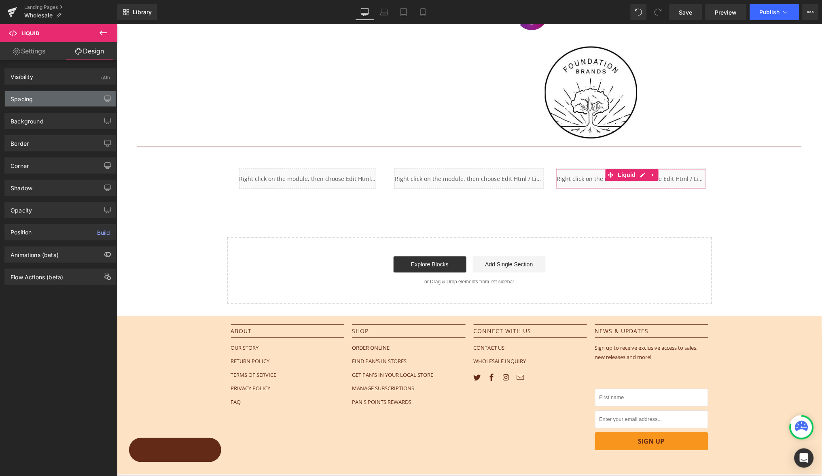
click at [39, 101] on div "Spacing" at bounding box center [60, 98] width 111 height 15
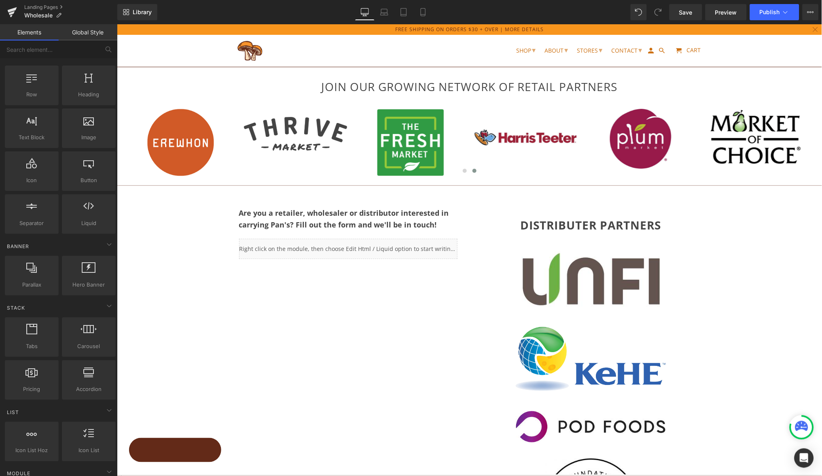
scroll to position [0, 0]
